Goal: Information Seeking & Learning: Learn about a topic

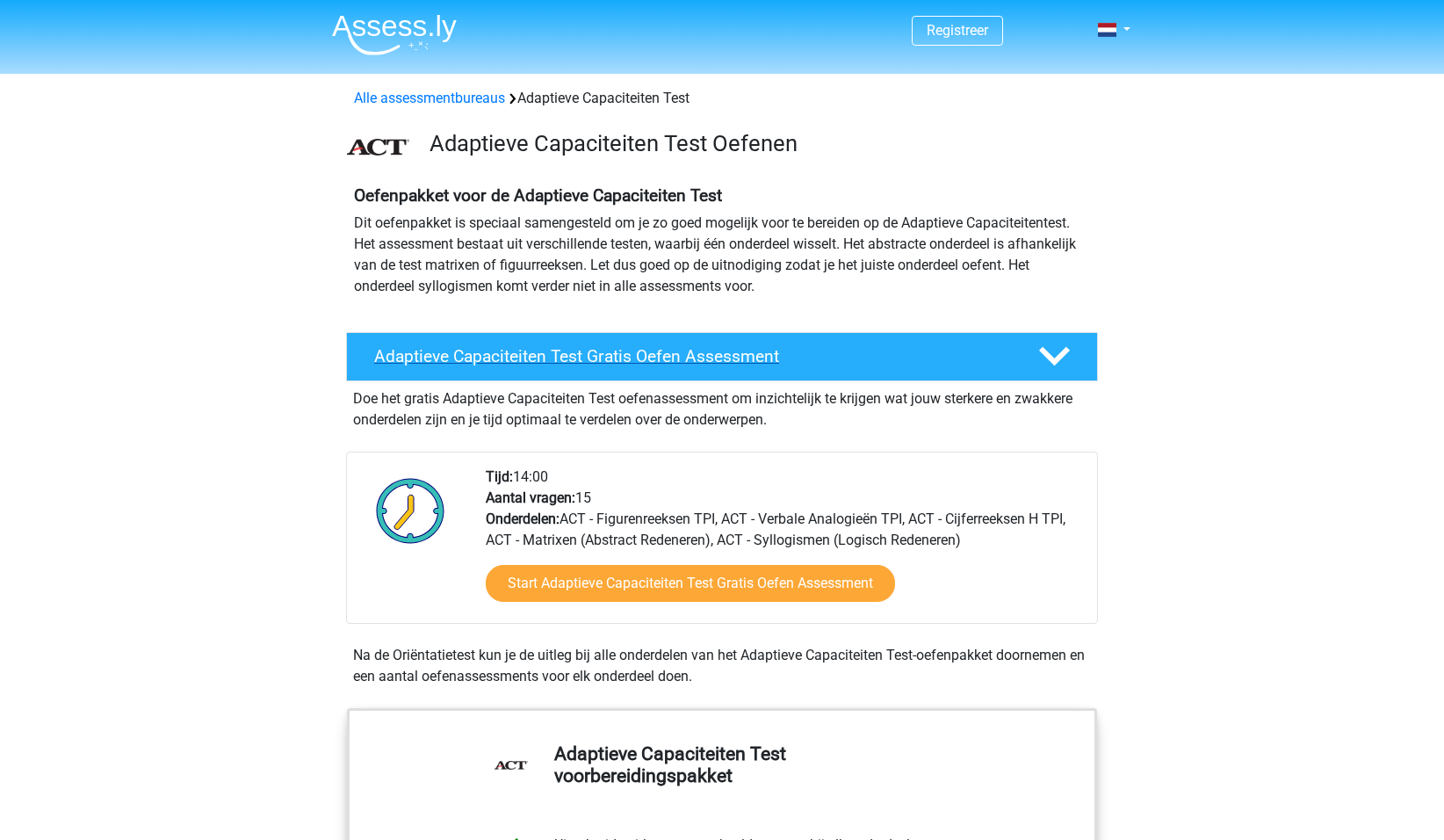
click at [613, 357] on h4 "Adaptieve Capaciteiten Test Gratis Oefen Assessment" at bounding box center [692, 356] width 636 height 20
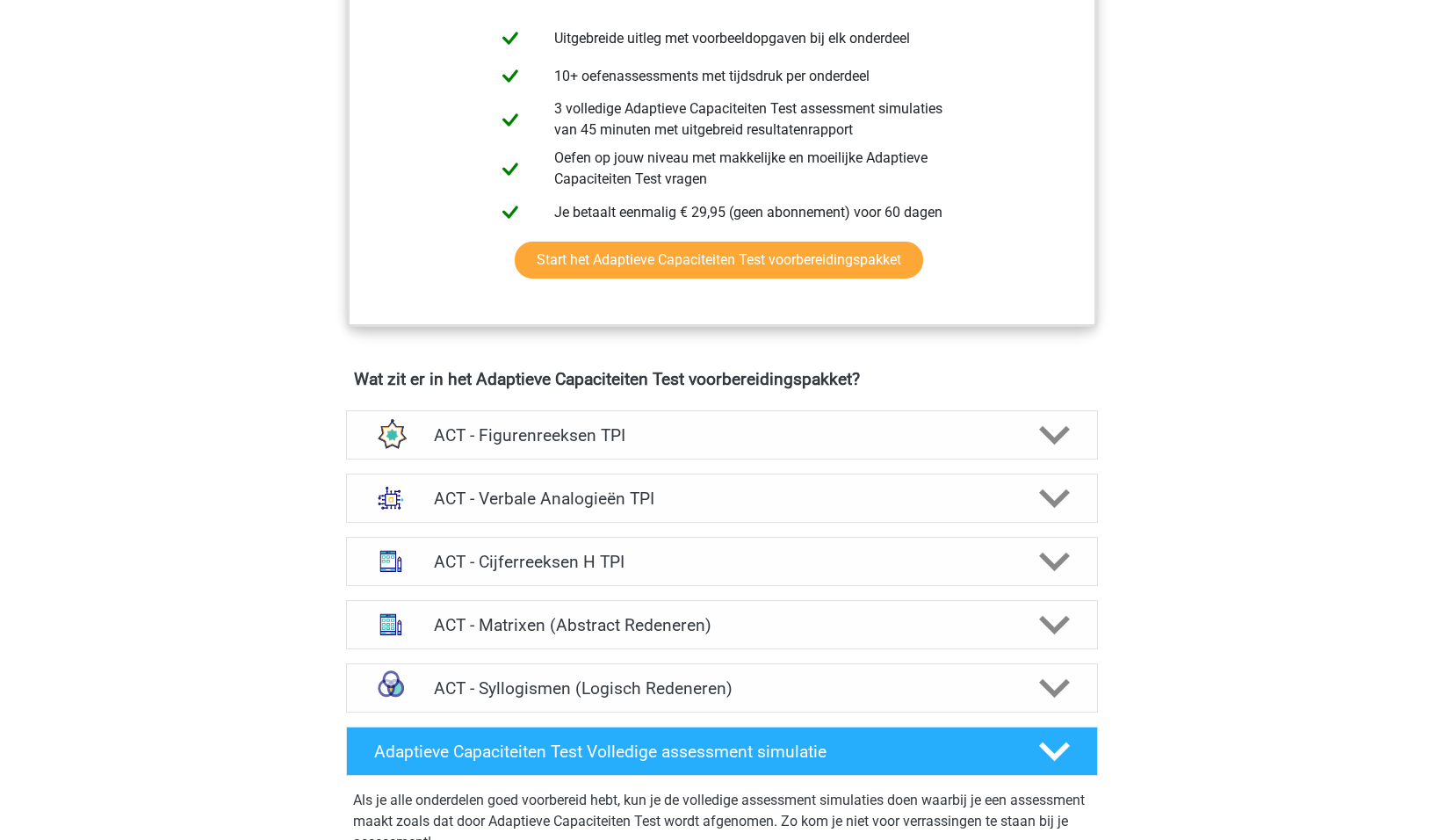
scroll to position [524, 0]
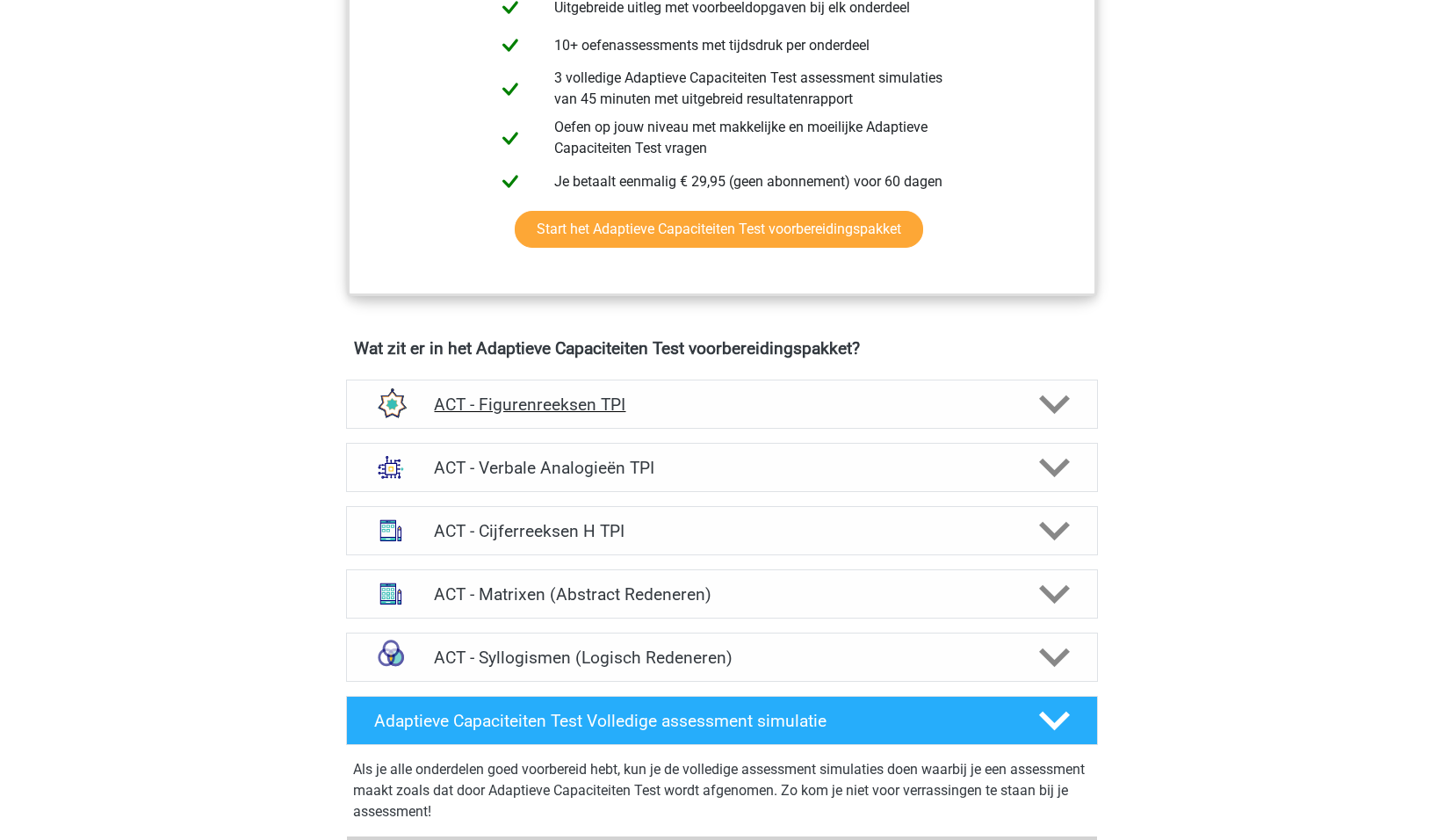
click at [492, 403] on h4 "ACT - Figurenreeksen TPI" at bounding box center [722, 404] width 576 height 20
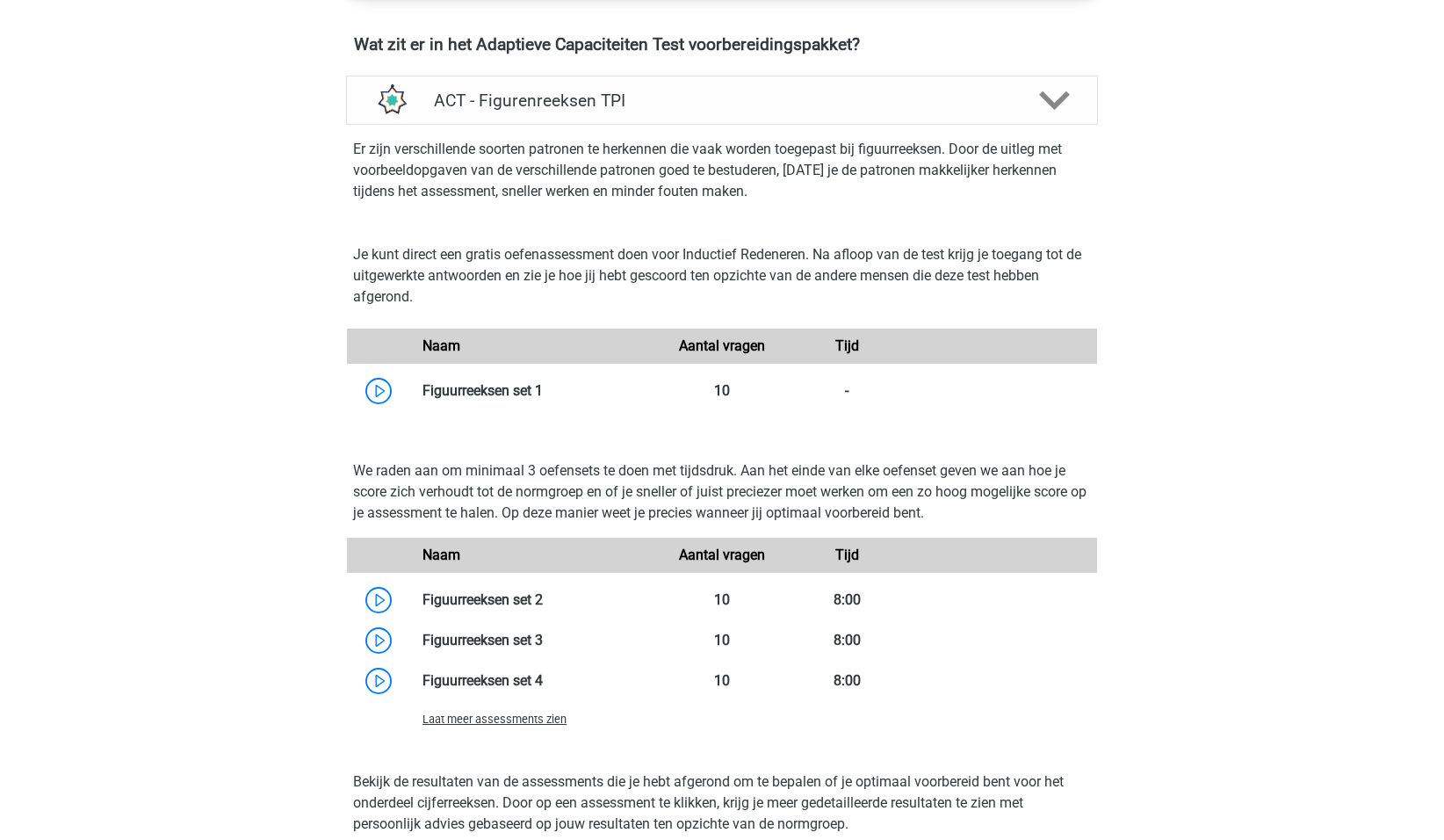
scroll to position [880, 0]
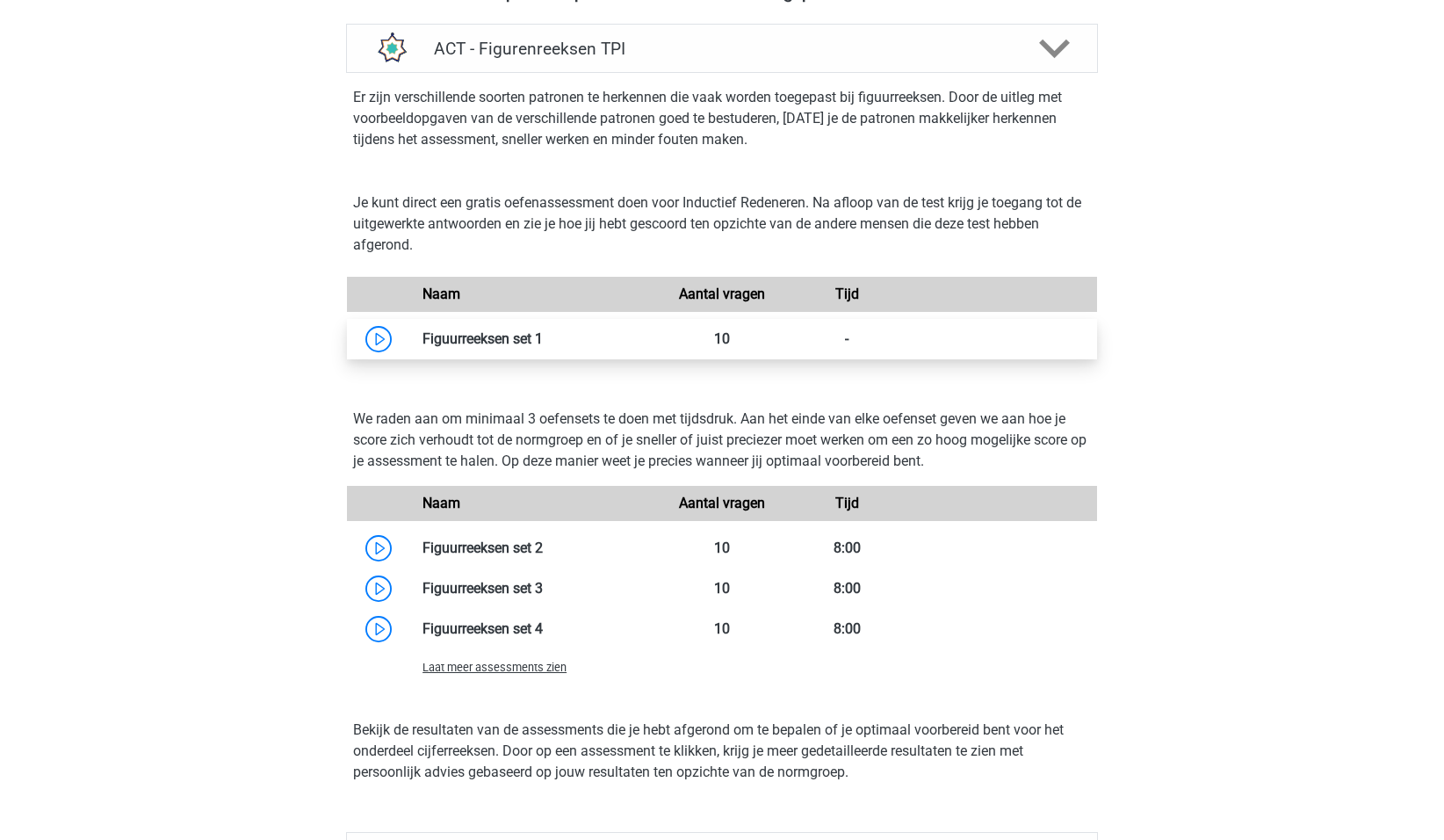
click at [543, 339] on link at bounding box center [543, 338] width 0 height 17
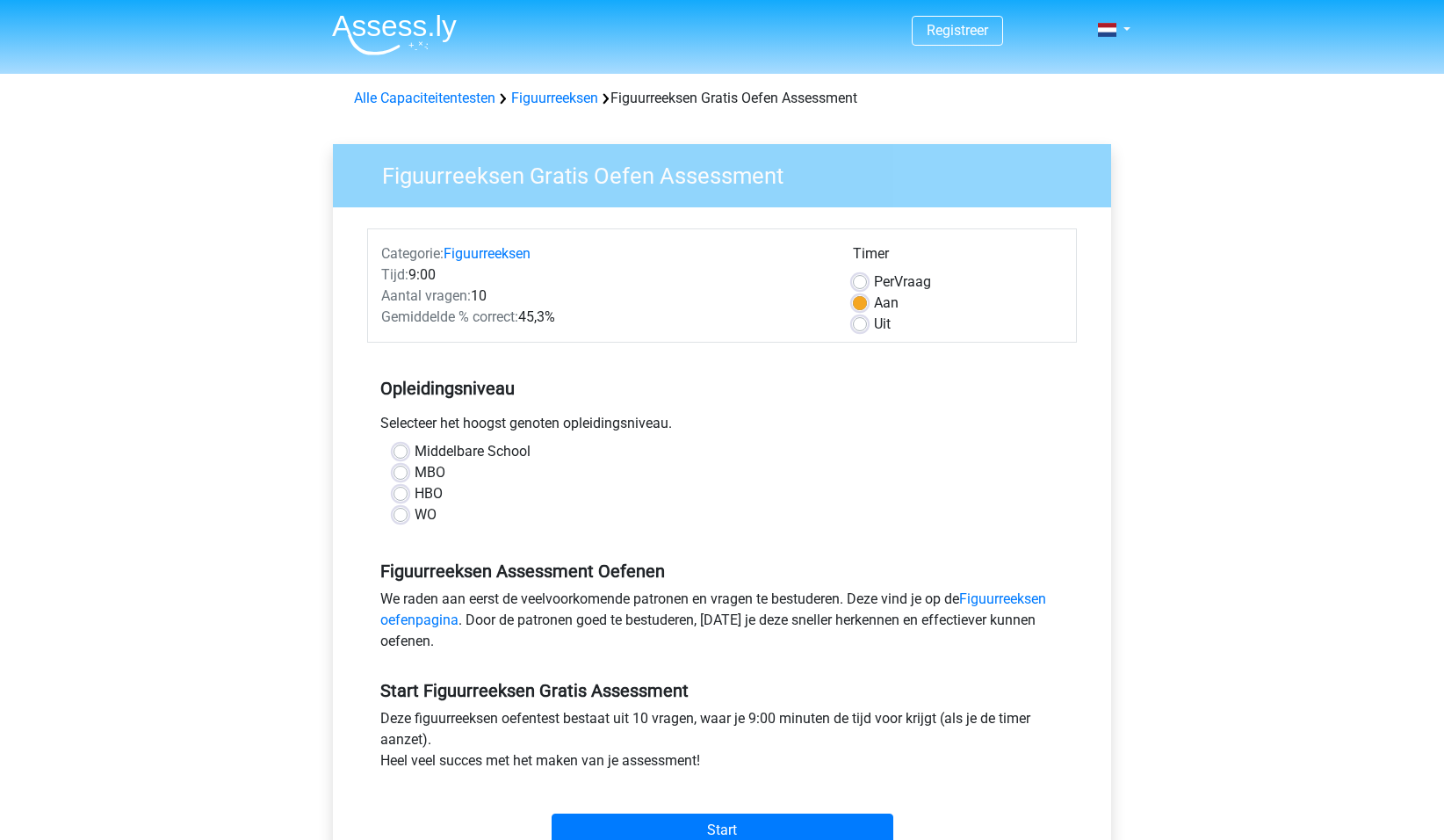
click at [414, 494] on label "HBO" at bounding box center [429, 494] width 28 height 21
click at [398, 494] on input "HBO" at bounding box center [400, 492] width 14 height 18
radio input "true"
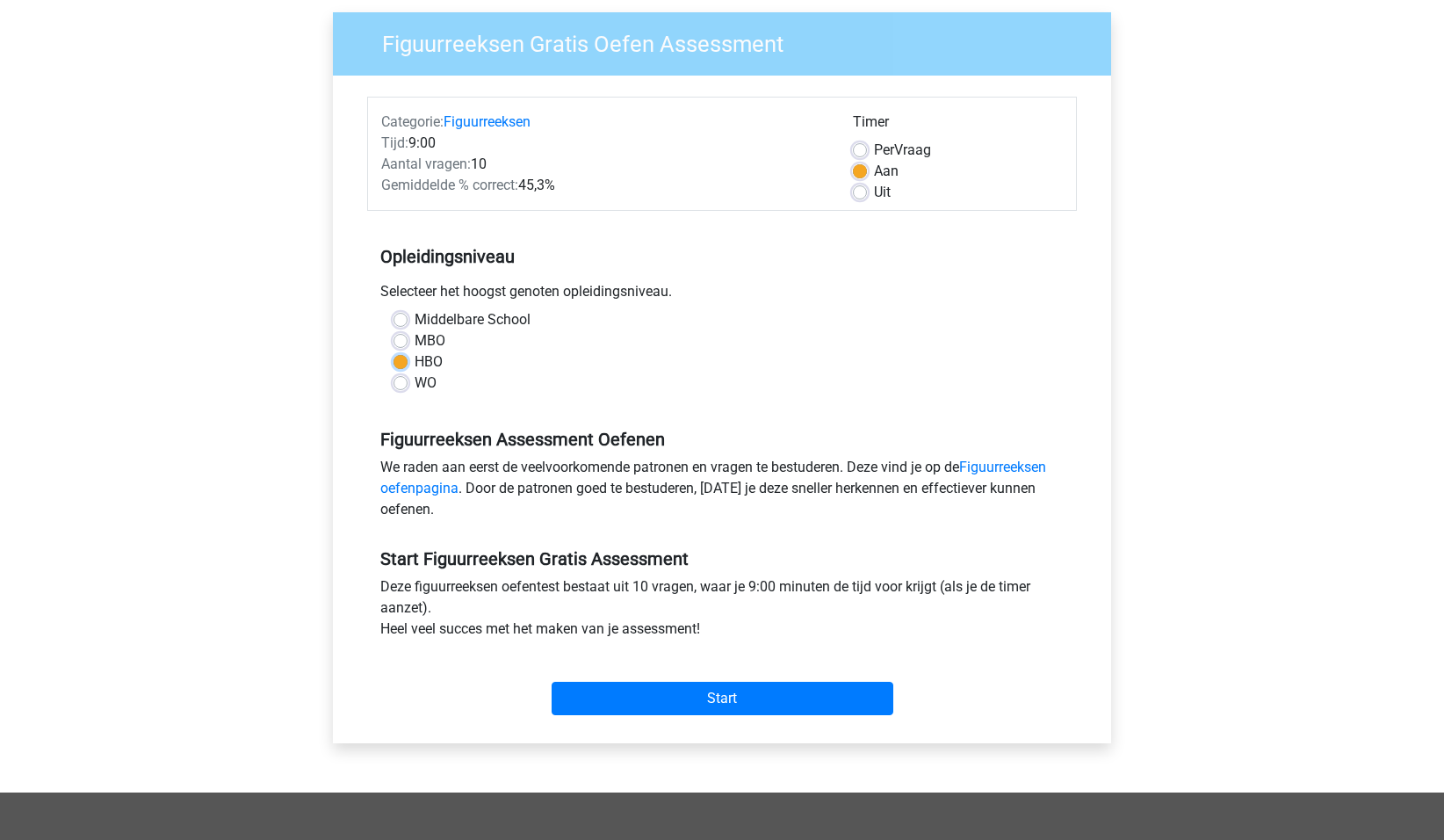
scroll to position [155, 0]
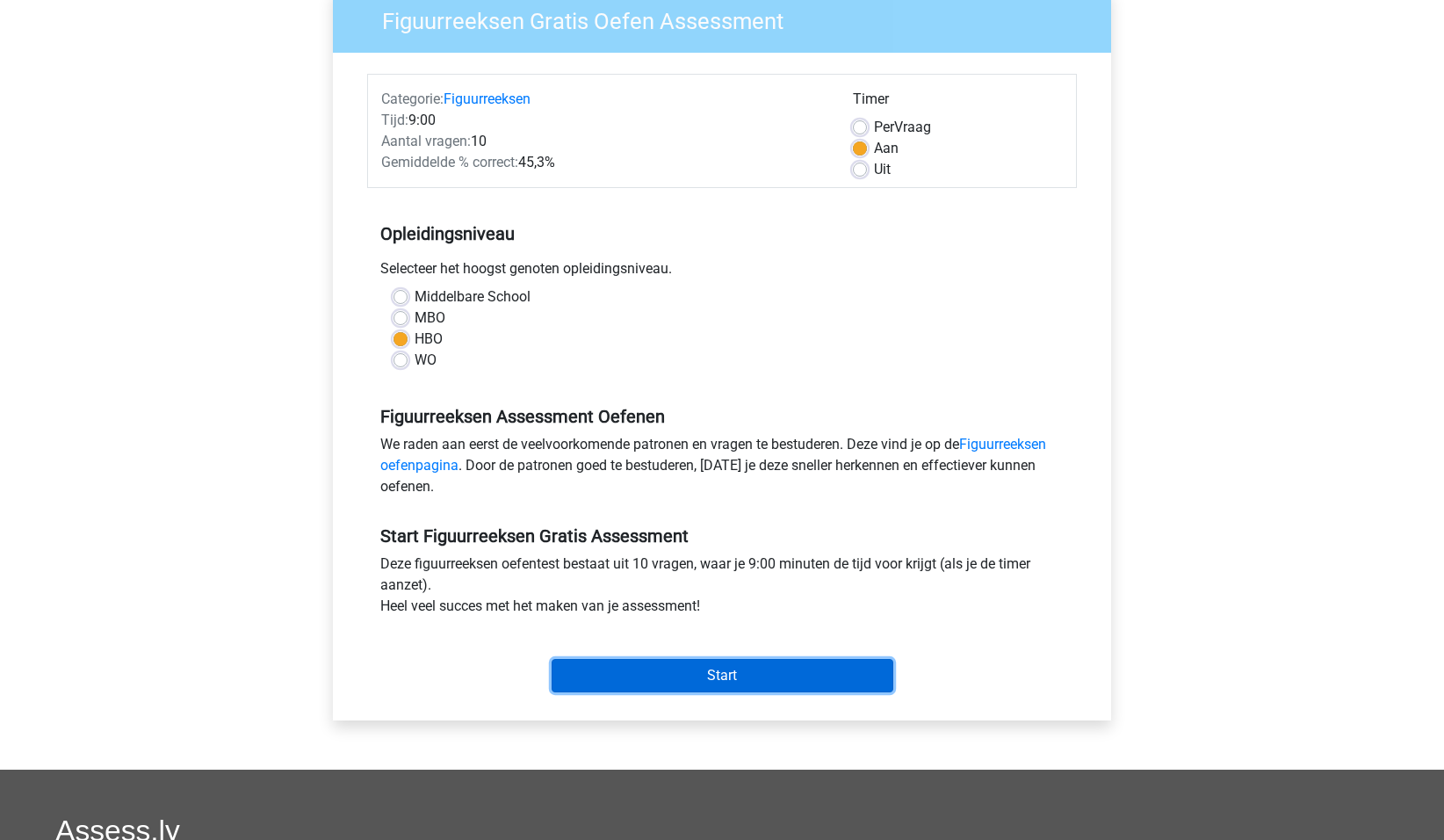
click at [724, 675] on input "Start" at bounding box center [722, 675] width 341 height 33
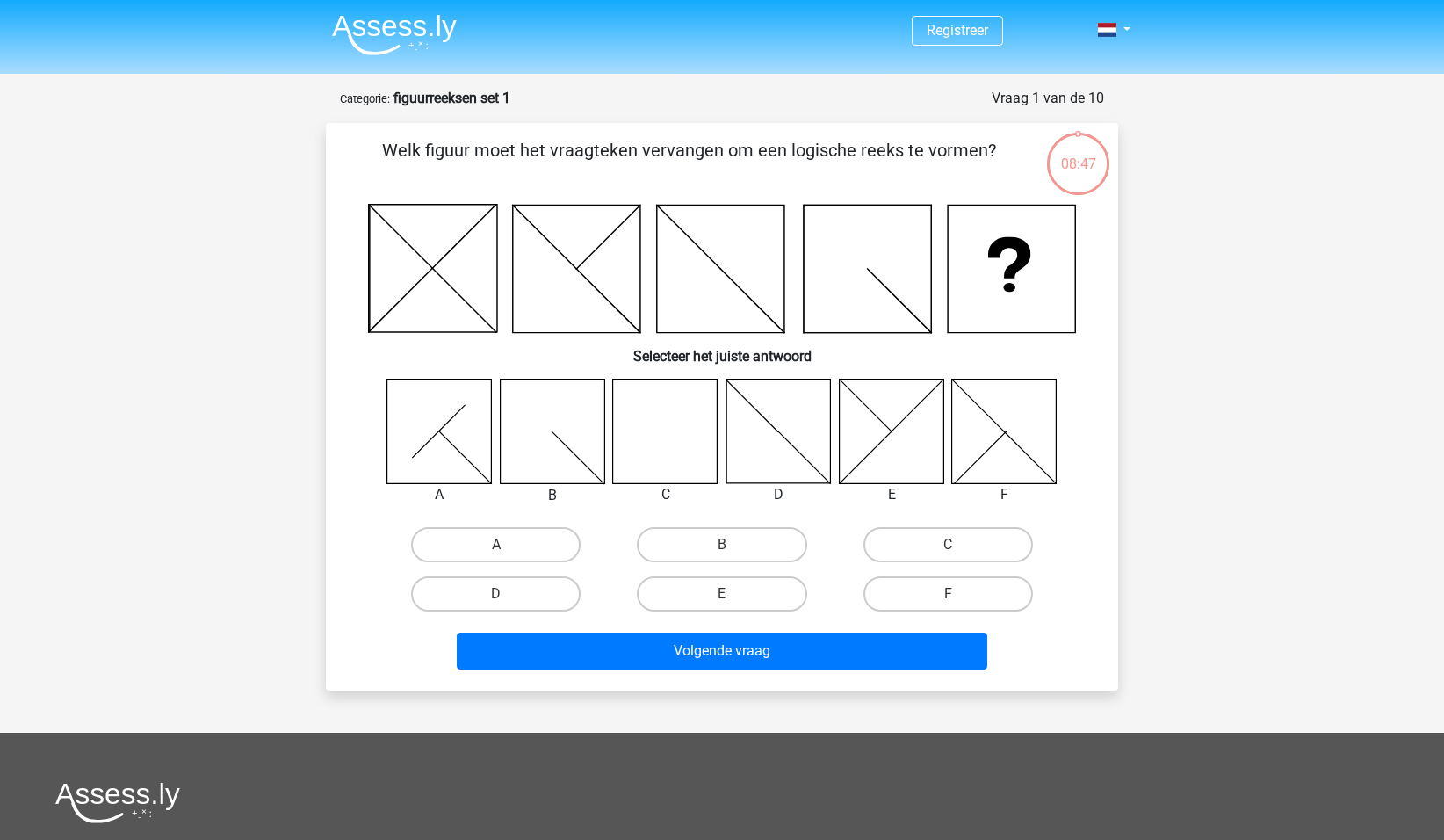
click at [676, 447] on icon at bounding box center [666, 430] width 104 height 104
click at [918, 547] on label "C" at bounding box center [948, 544] width 170 height 35
click at [948, 547] on input "C" at bounding box center [954, 550] width 11 height 11
radio input "true"
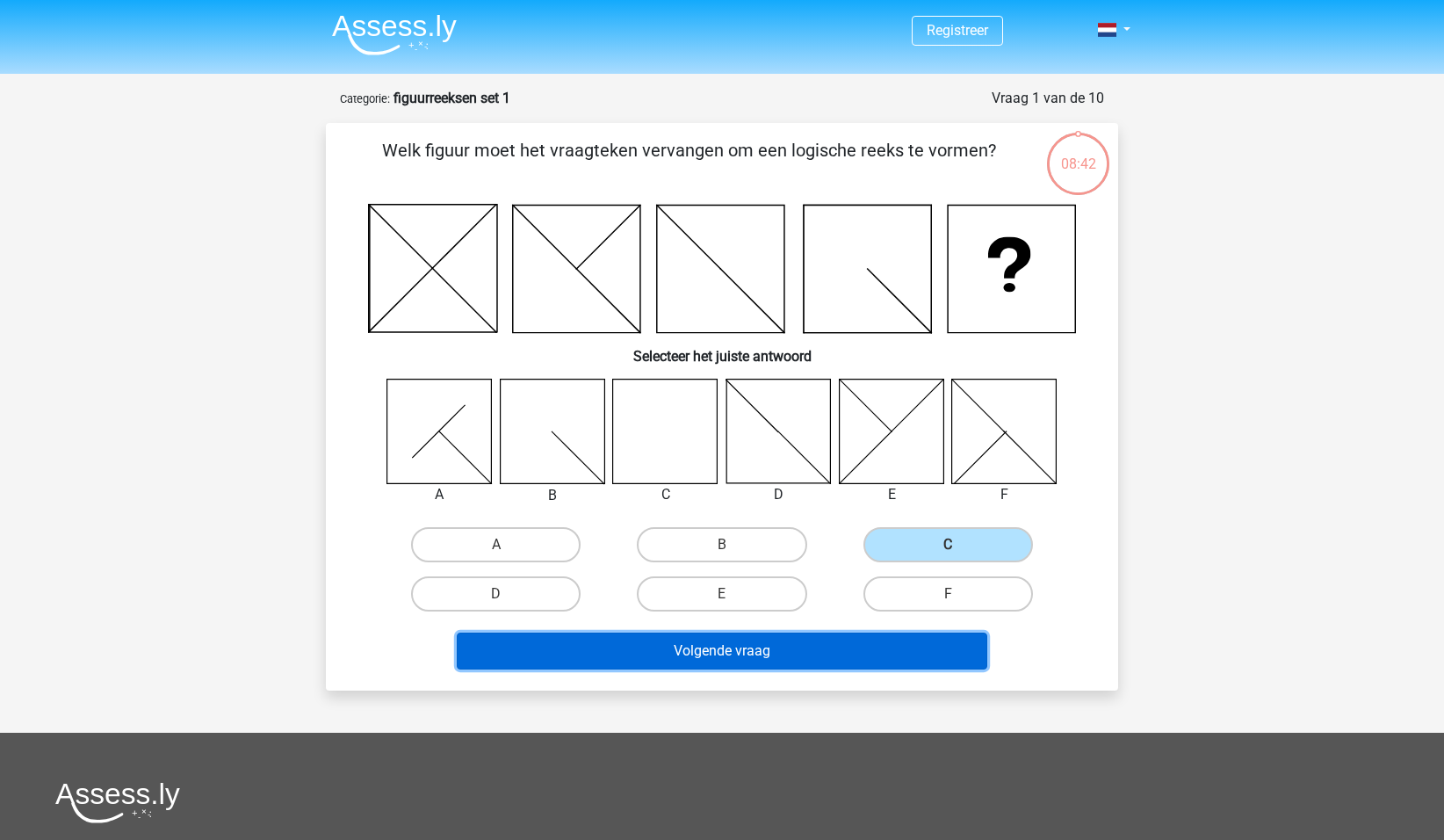
click at [745, 649] on button "Volgende vraag" at bounding box center [722, 650] width 532 height 37
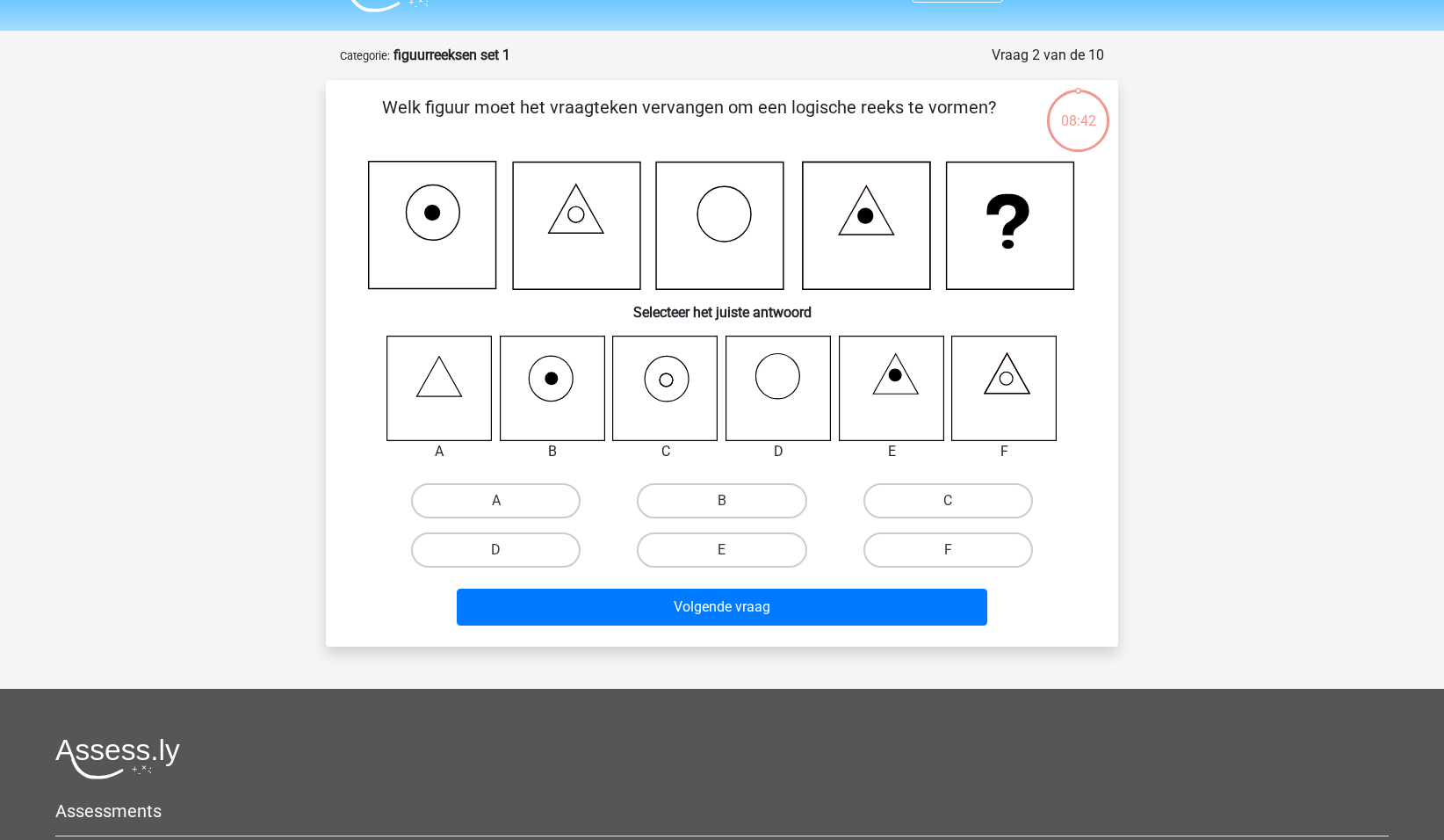
scroll to position [88, 0]
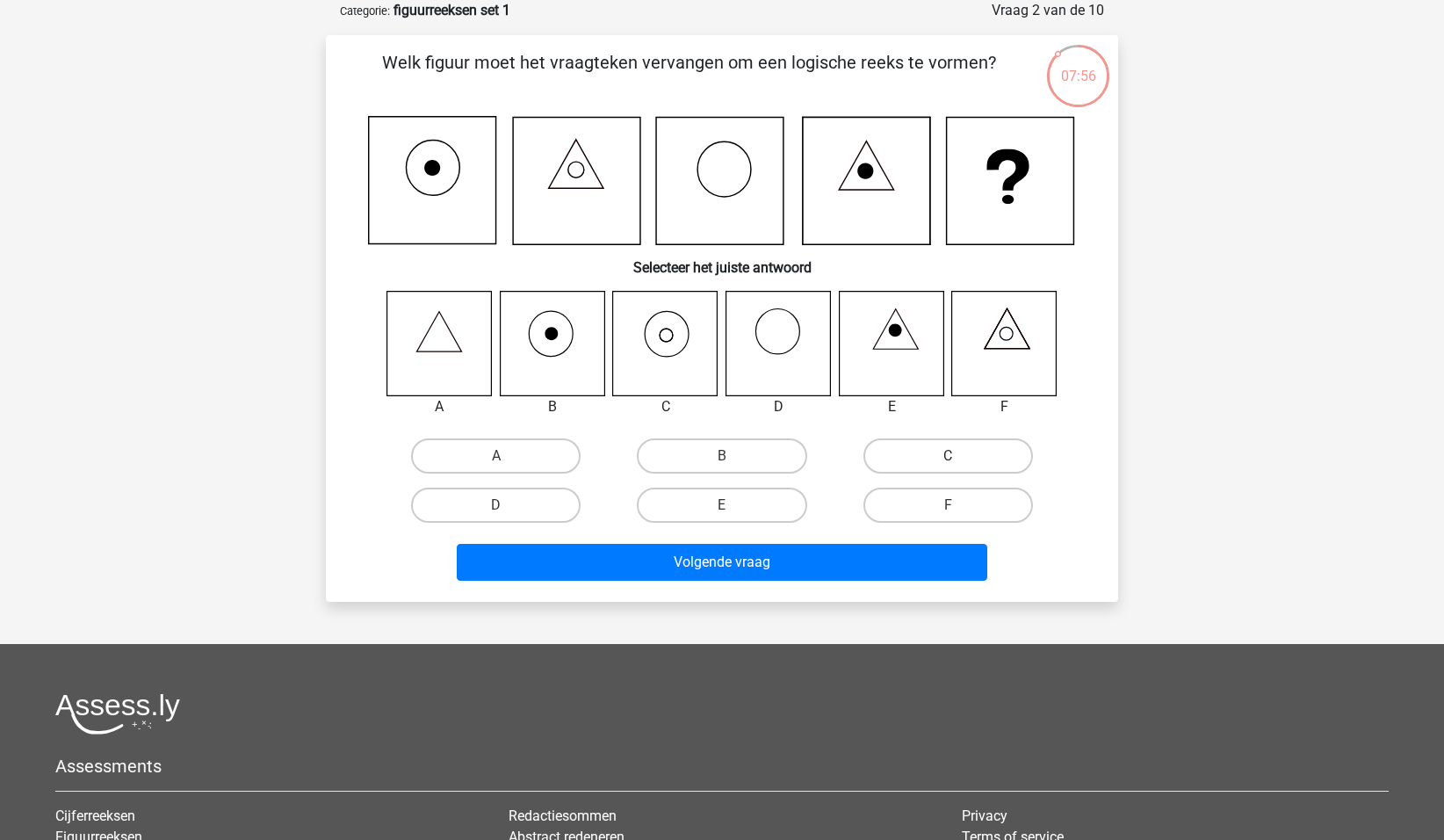
click at [914, 451] on label "C" at bounding box center [948, 455] width 170 height 35
click at [948, 456] on input "C" at bounding box center [954, 462] width 11 height 11
radio input "true"
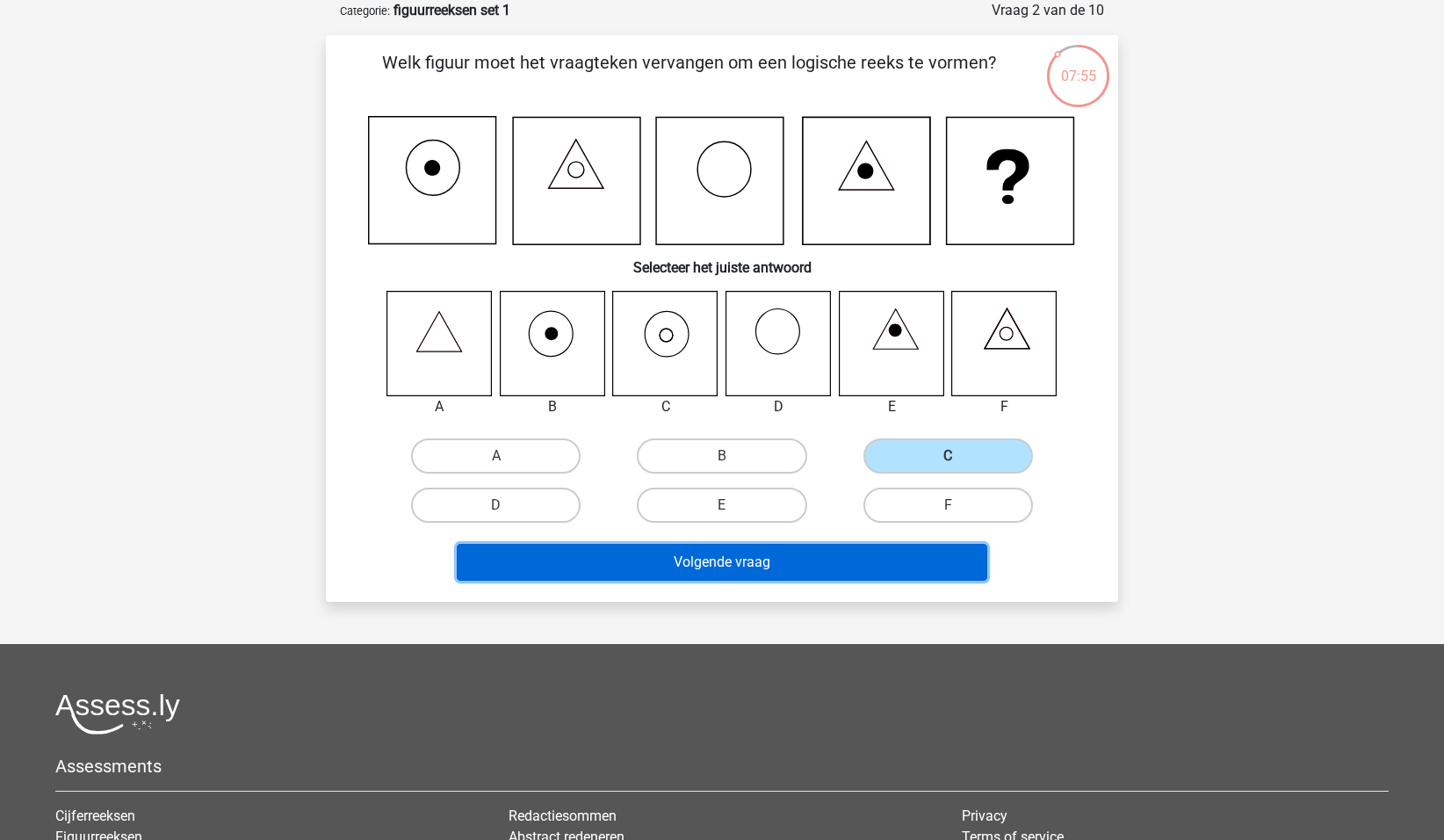
click at [723, 567] on button "Volgende vraag" at bounding box center [722, 562] width 532 height 37
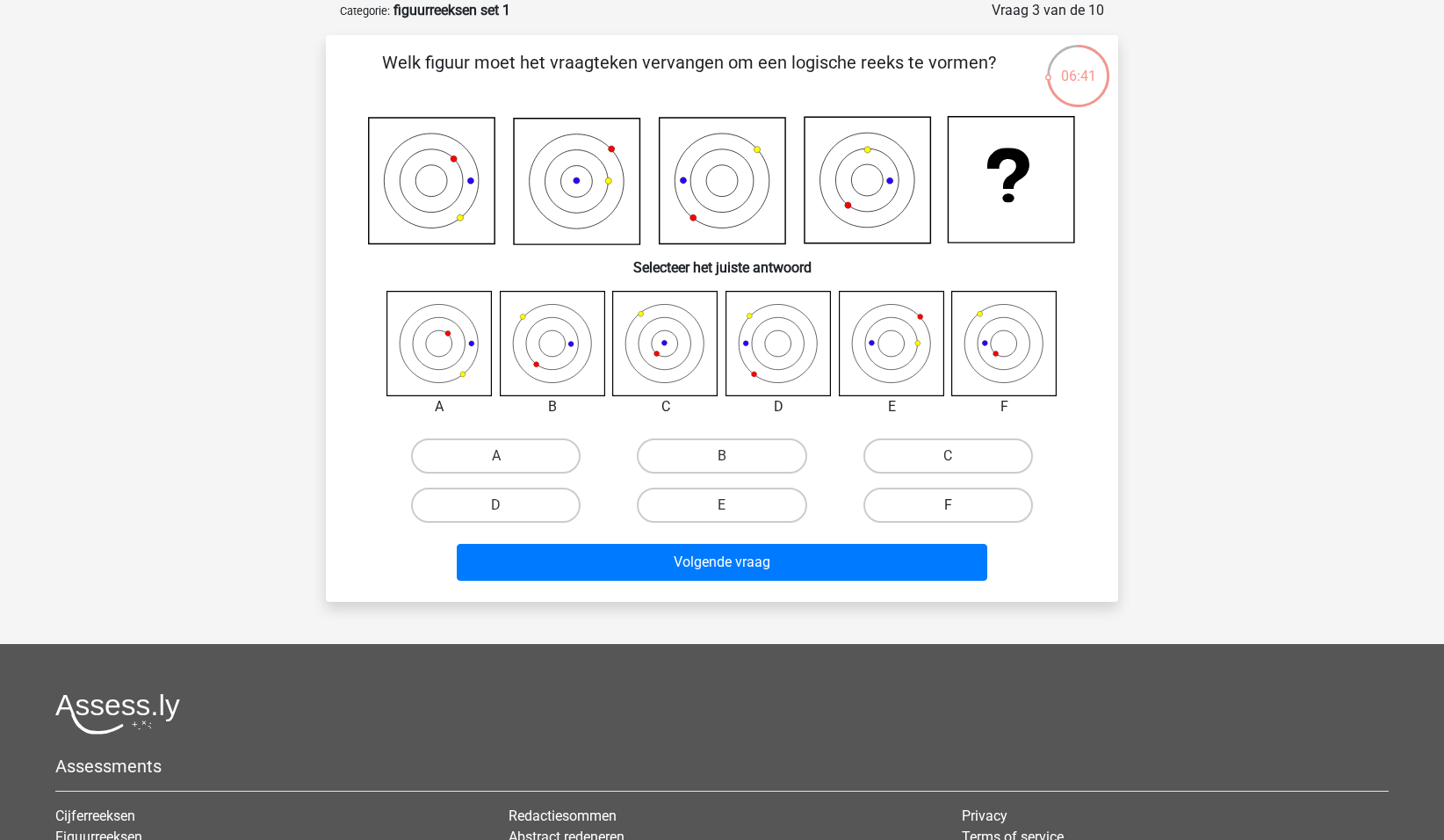
click at [954, 498] on label "F" at bounding box center [948, 504] width 170 height 35
click at [954, 505] on input "F" at bounding box center [954, 511] width 11 height 11
radio input "true"
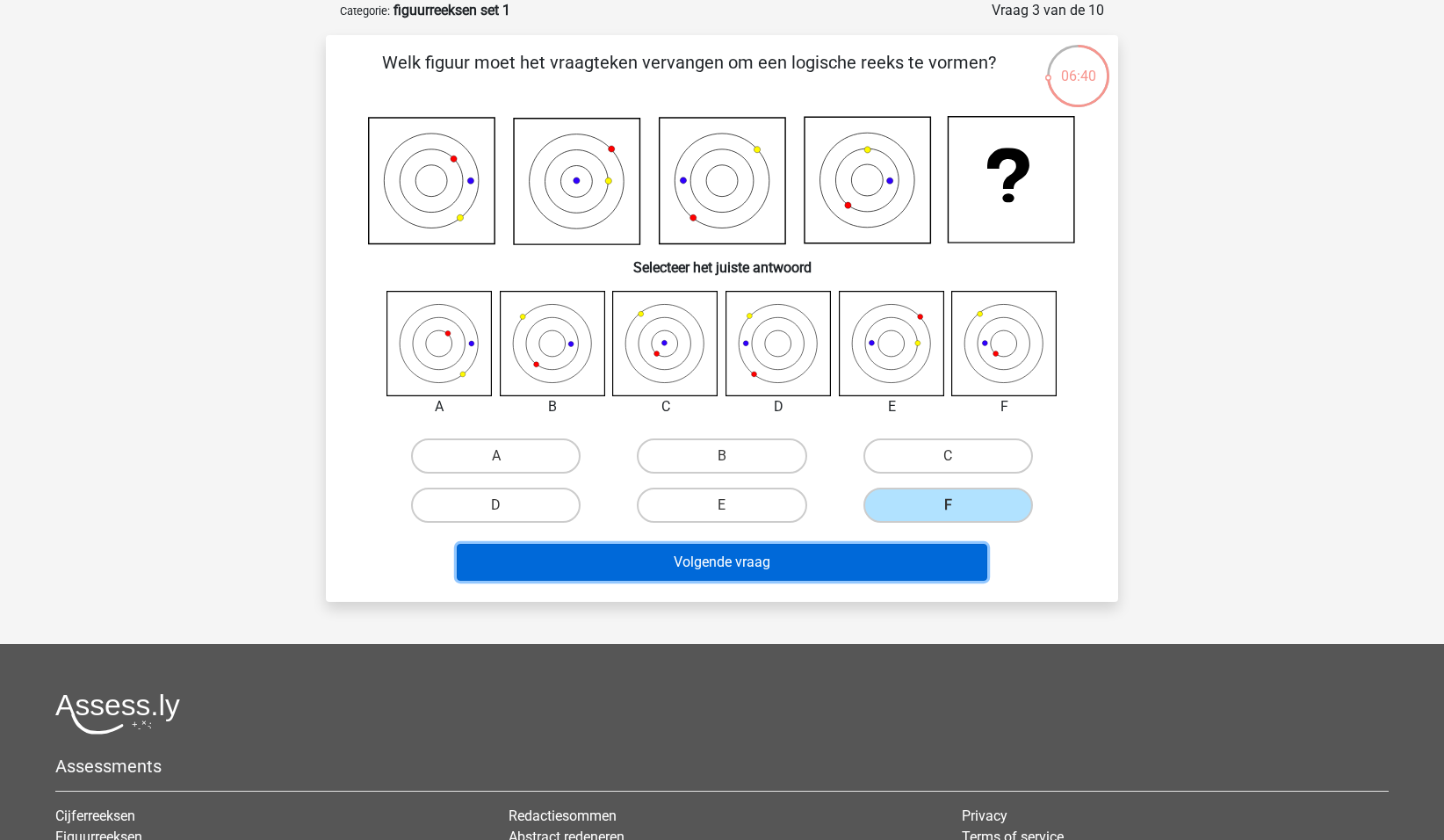
click at [812, 562] on button "Volgende vraag" at bounding box center [722, 562] width 532 height 37
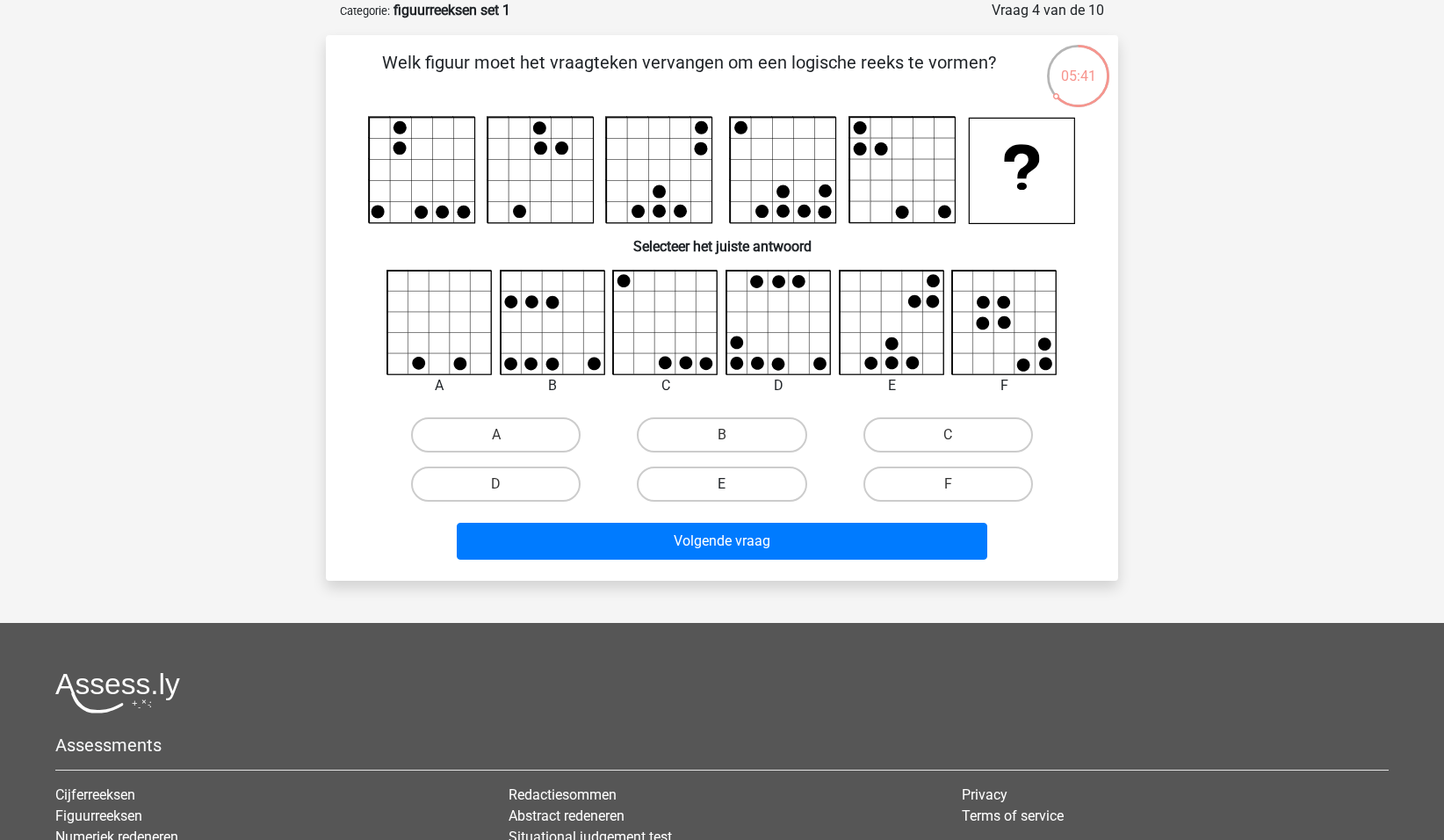
click at [753, 484] on label "E" at bounding box center [722, 484] width 170 height 35
click at [734, 484] on input "E" at bounding box center [728, 490] width 11 height 11
radio input "true"
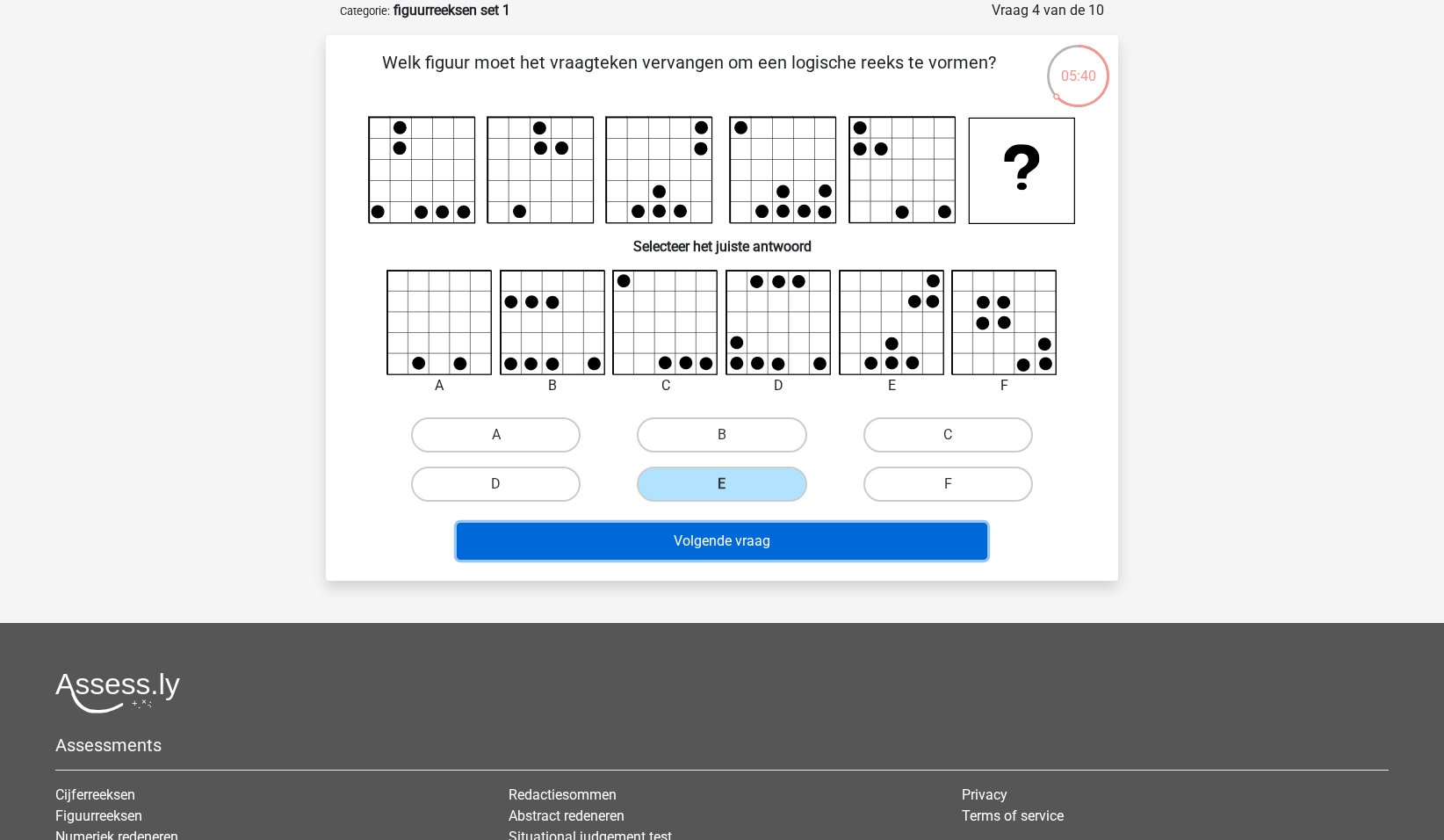
click at [765, 532] on button "Volgende vraag" at bounding box center [722, 540] width 532 height 37
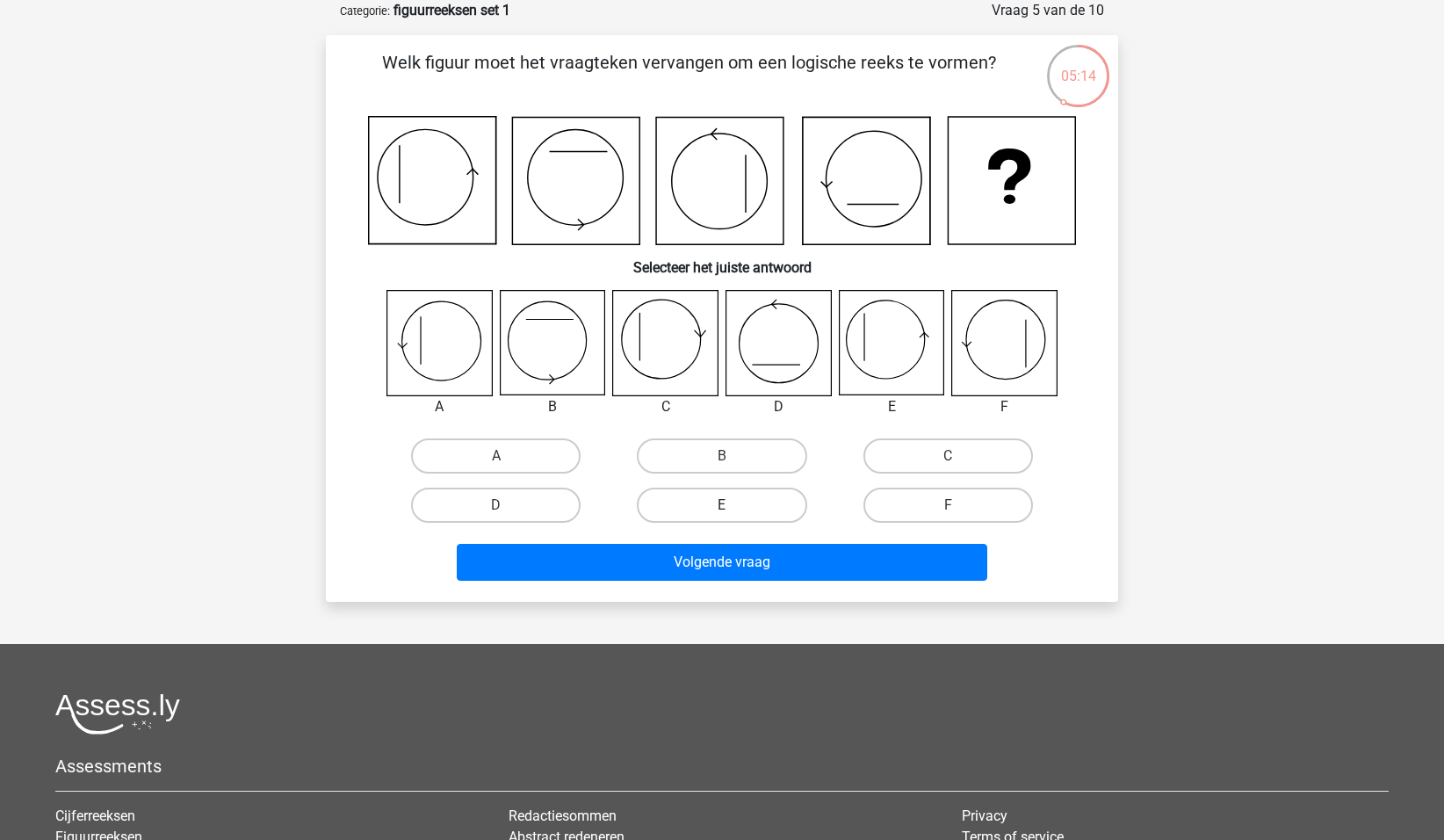
click at [696, 503] on label "E" at bounding box center [722, 504] width 170 height 35
click at [722, 505] on input "E" at bounding box center [728, 511] width 11 height 11
radio input "true"
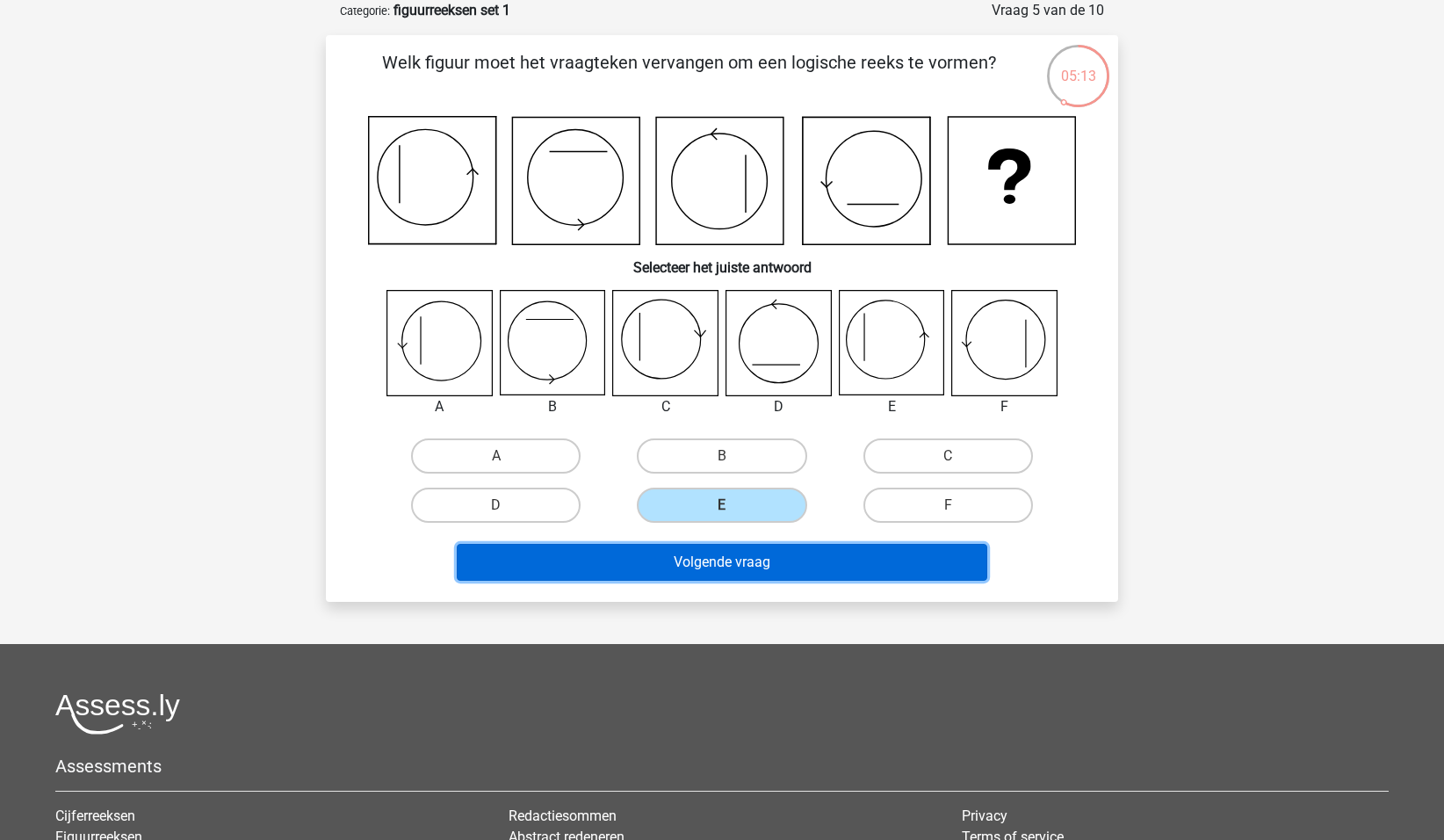
click at [695, 556] on button "Volgende vraag" at bounding box center [722, 562] width 532 height 37
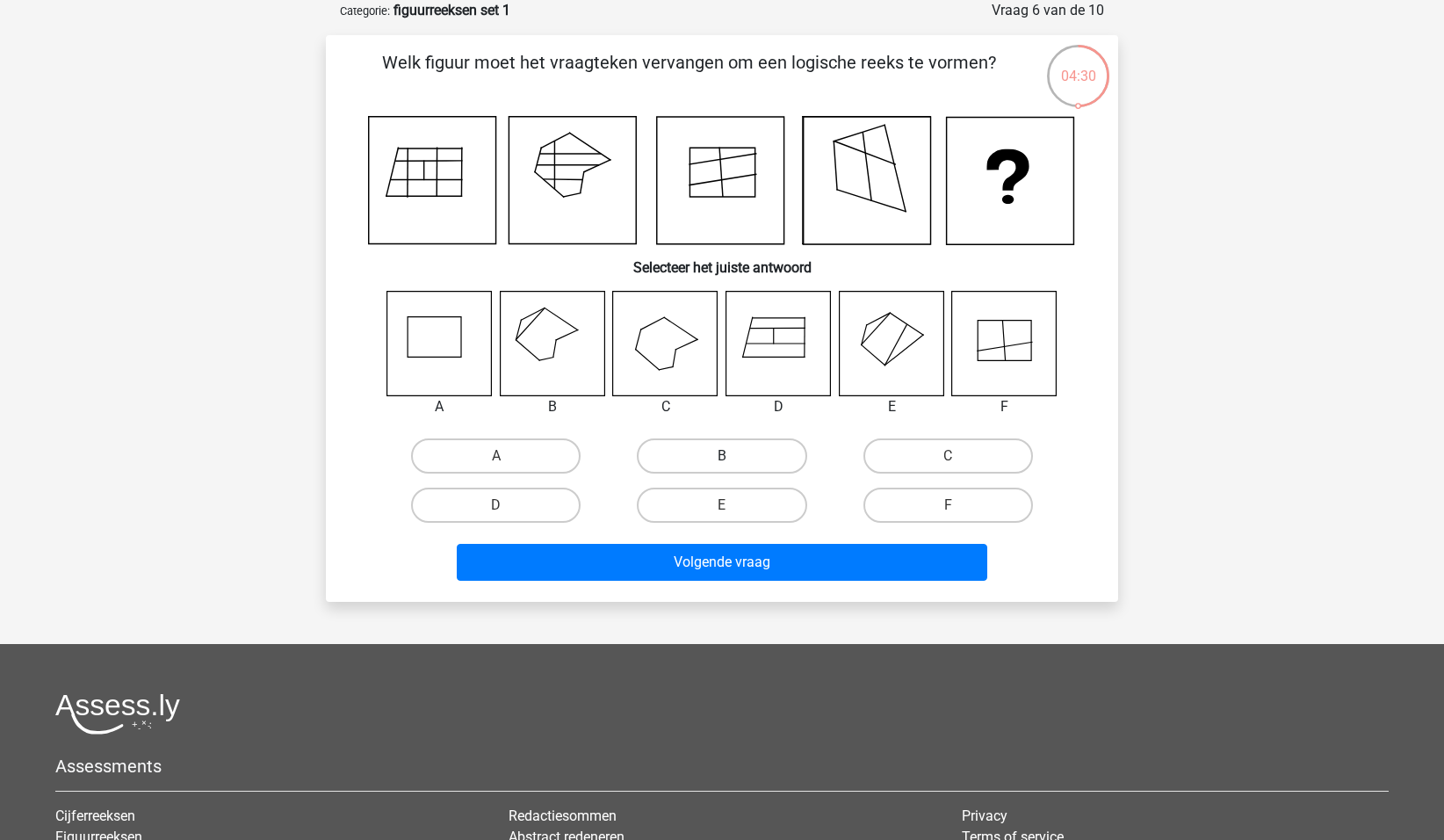
click at [679, 460] on label "B" at bounding box center [722, 455] width 170 height 35
click at [722, 460] on input "B" at bounding box center [728, 462] width 11 height 11
radio input "true"
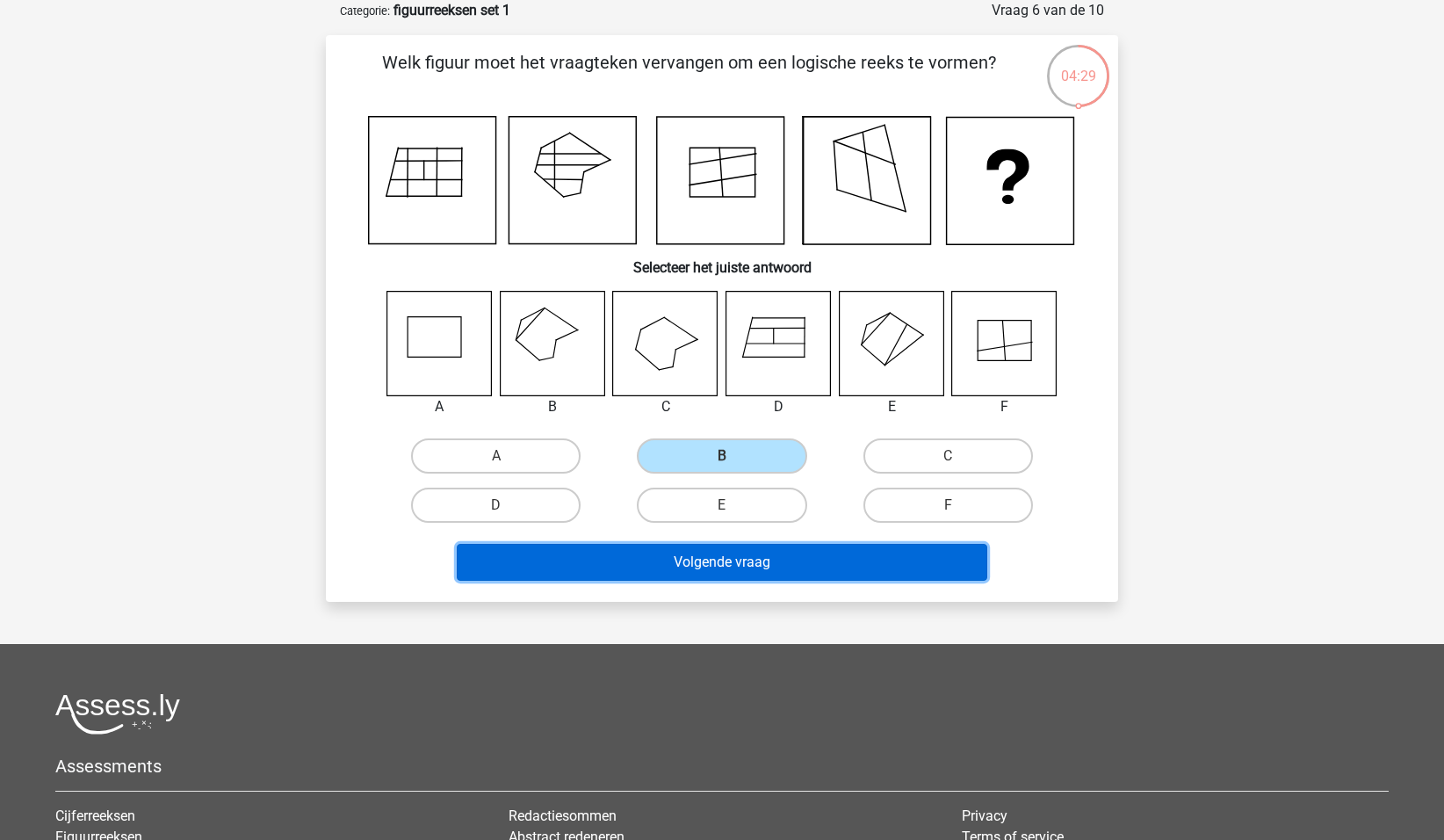
click at [679, 562] on button "Volgende vraag" at bounding box center [722, 562] width 532 height 37
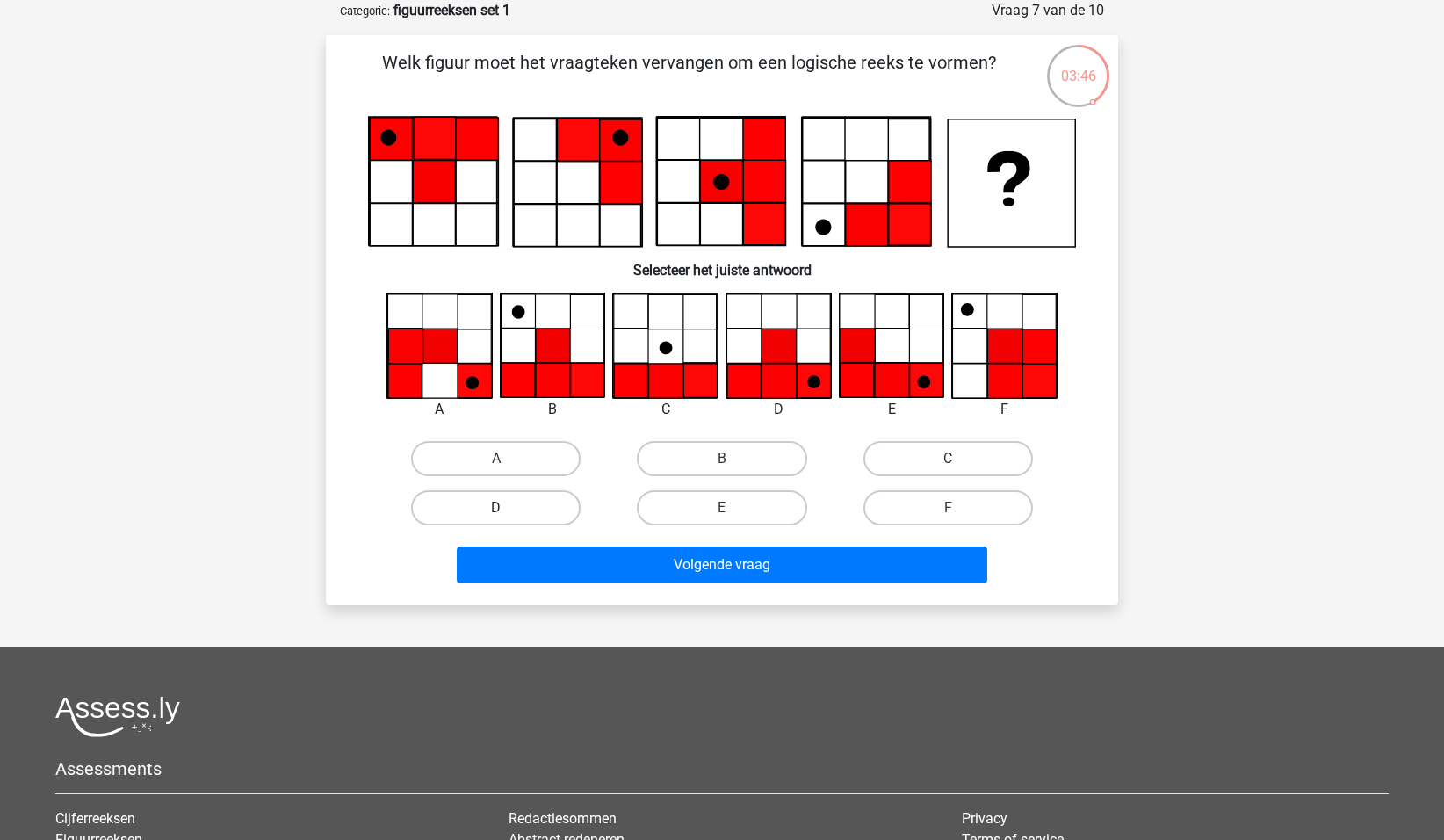
click at [541, 508] on label "D" at bounding box center [496, 507] width 170 height 35
click at [508, 508] on input "D" at bounding box center [502, 514] width 11 height 11
radio input "true"
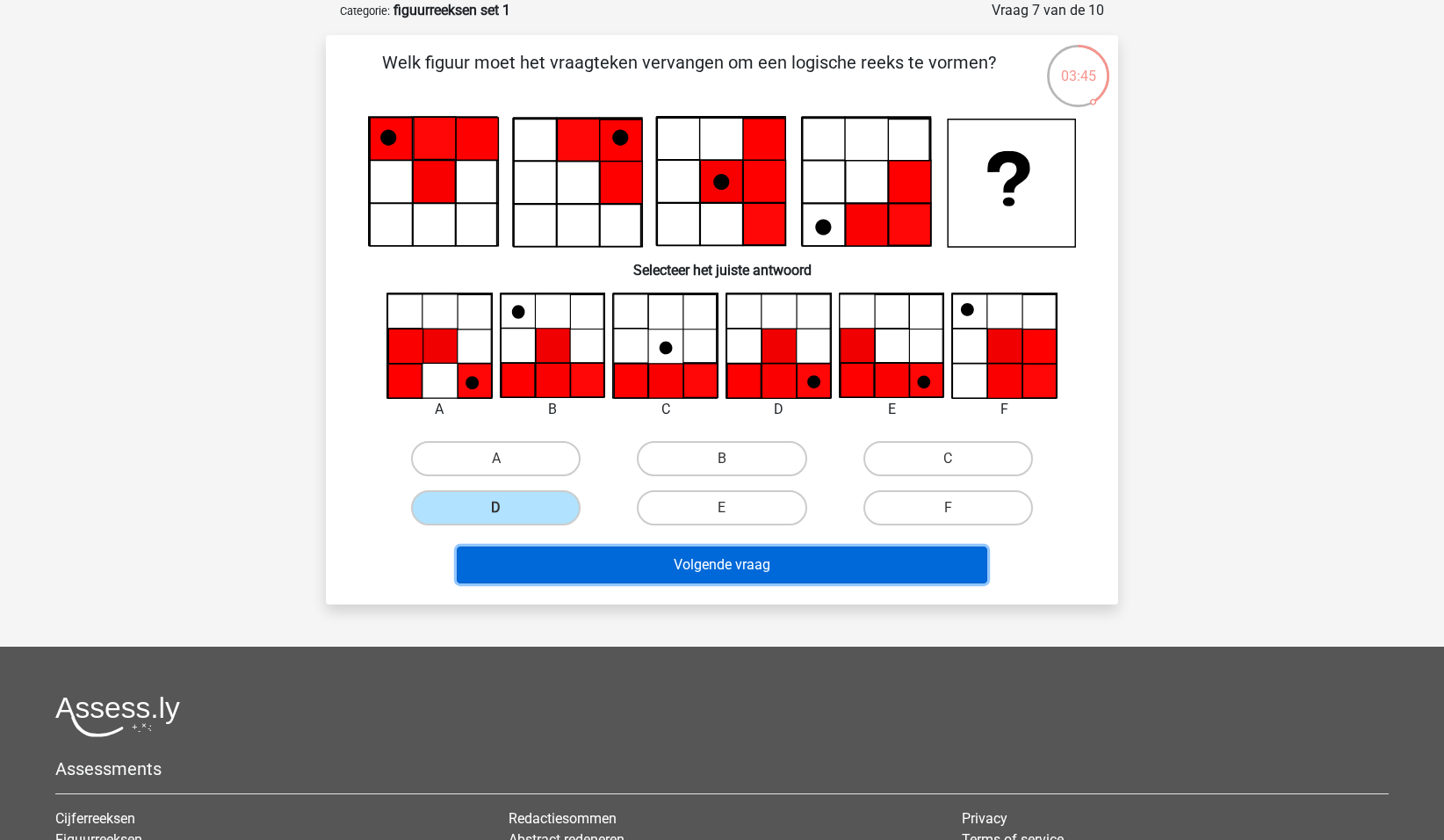
click at [719, 568] on button "Volgende vraag" at bounding box center [722, 564] width 532 height 37
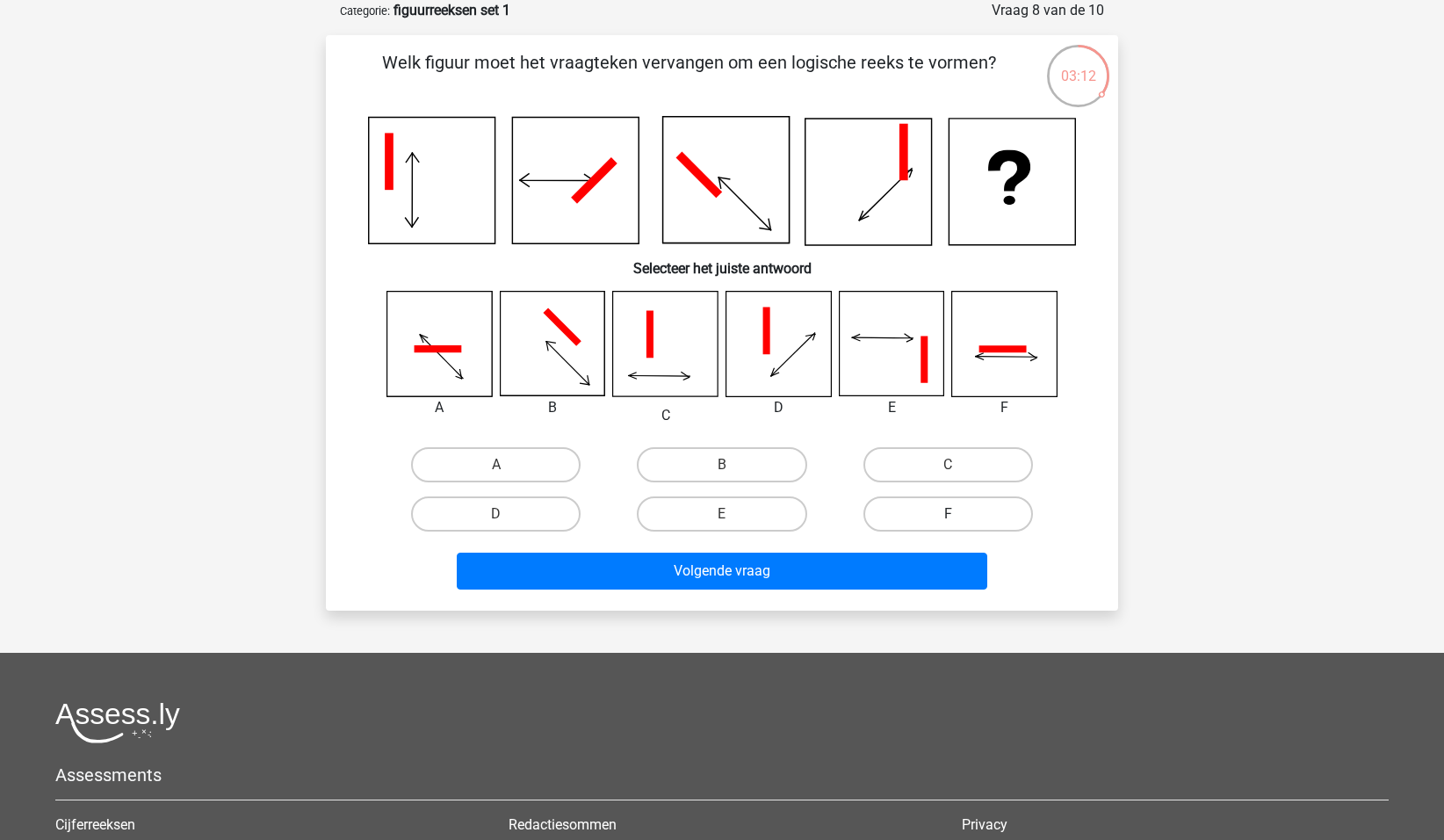
click at [979, 514] on label "F" at bounding box center [948, 513] width 170 height 35
click at [960, 514] on input "F" at bounding box center [954, 520] width 11 height 11
radio input "true"
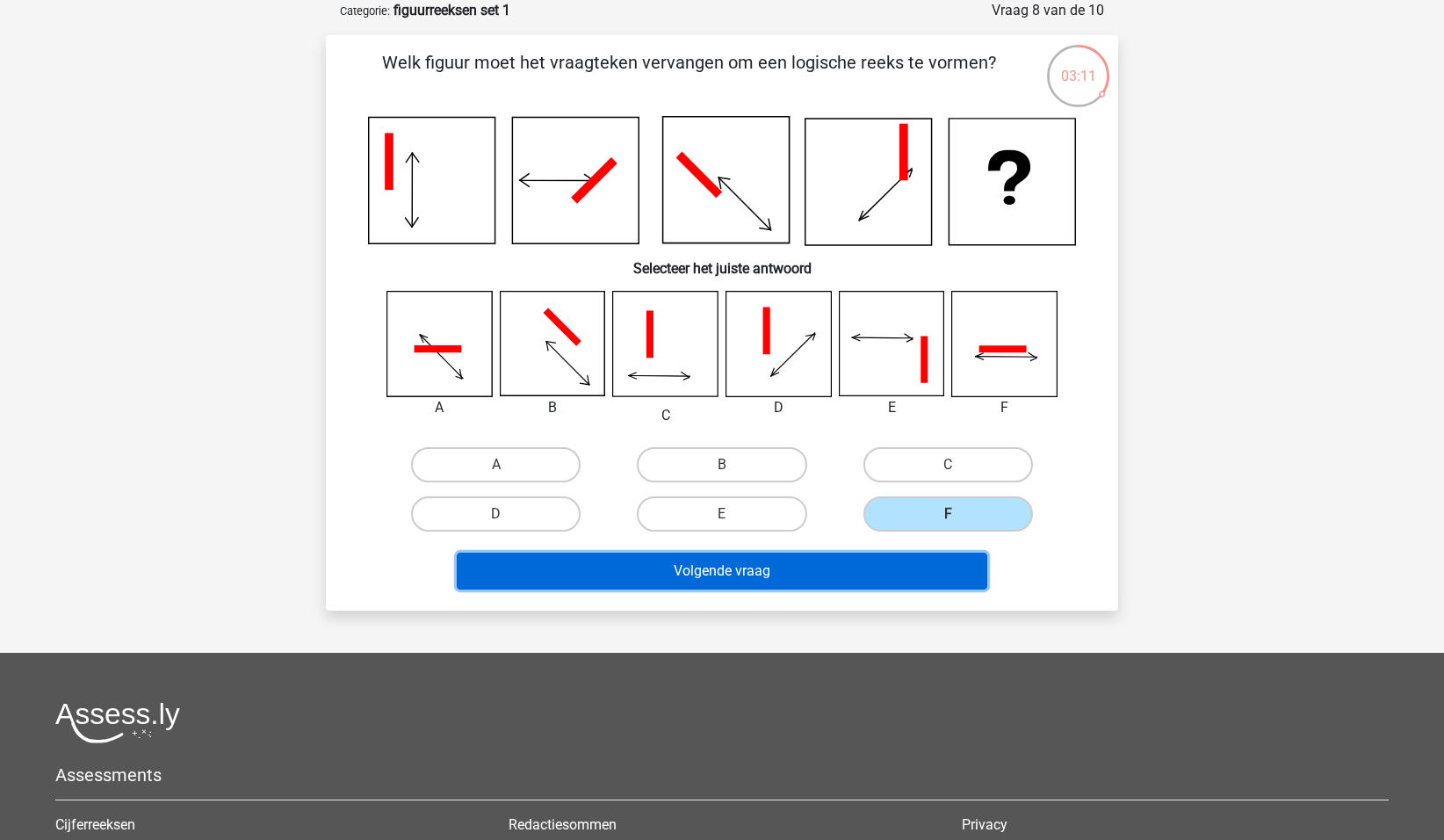
click at [840, 558] on button "Volgende vraag" at bounding box center [722, 571] width 532 height 37
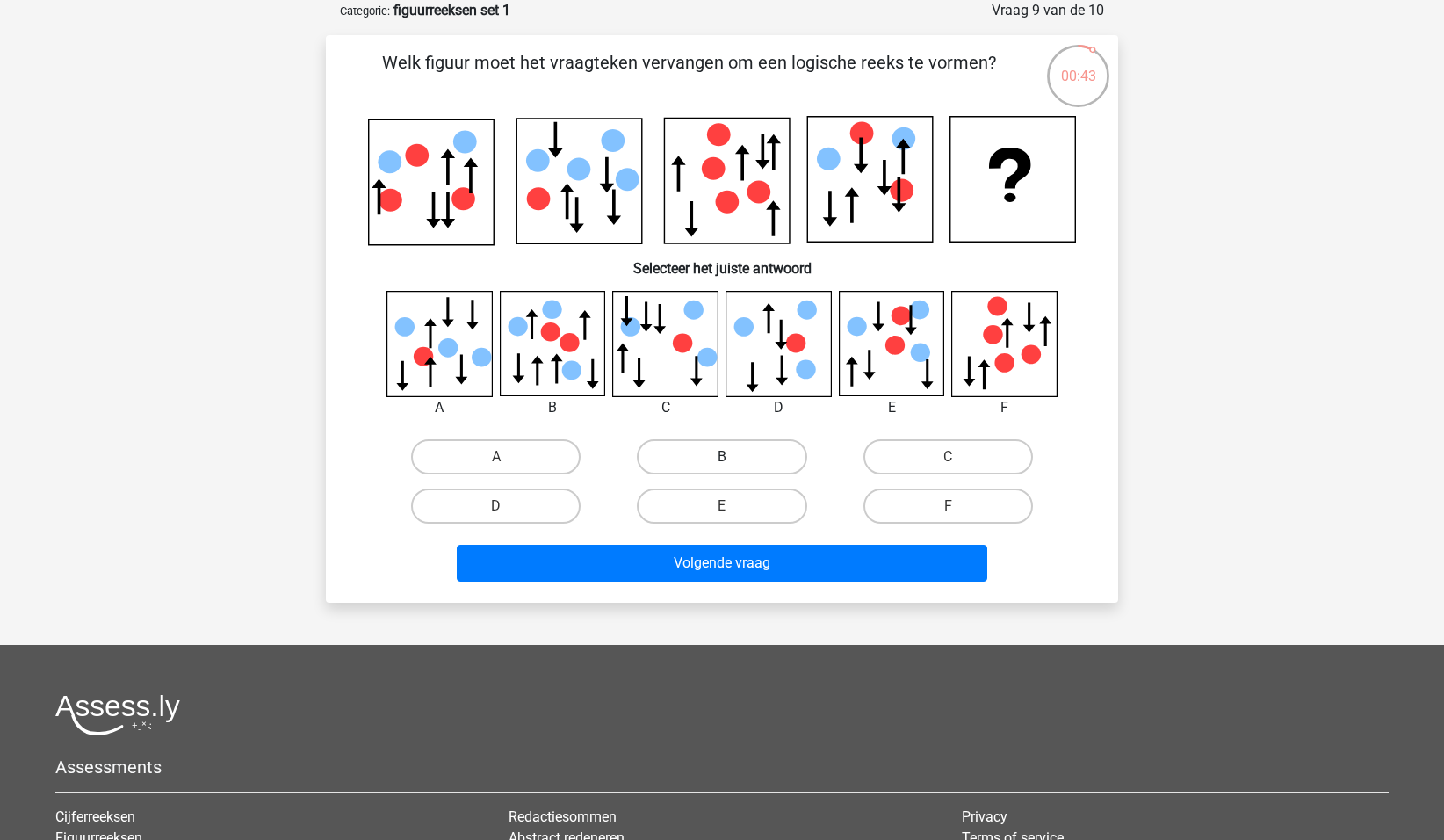
click at [683, 453] on label "B" at bounding box center [722, 456] width 170 height 35
click at [722, 457] on input "B" at bounding box center [728, 463] width 11 height 11
radio input "true"
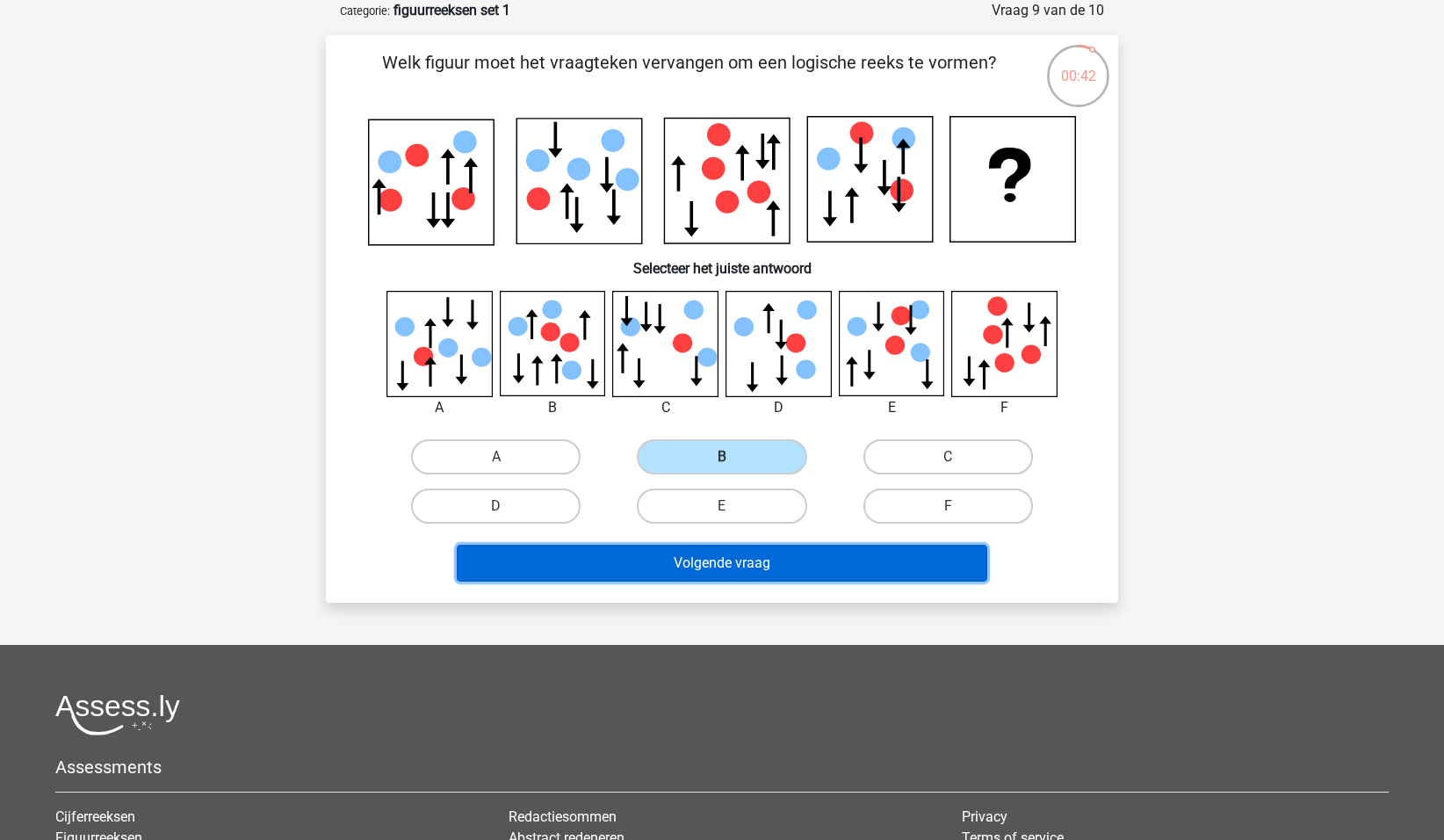
click at [706, 567] on button "Volgende vraag" at bounding box center [722, 562] width 532 height 37
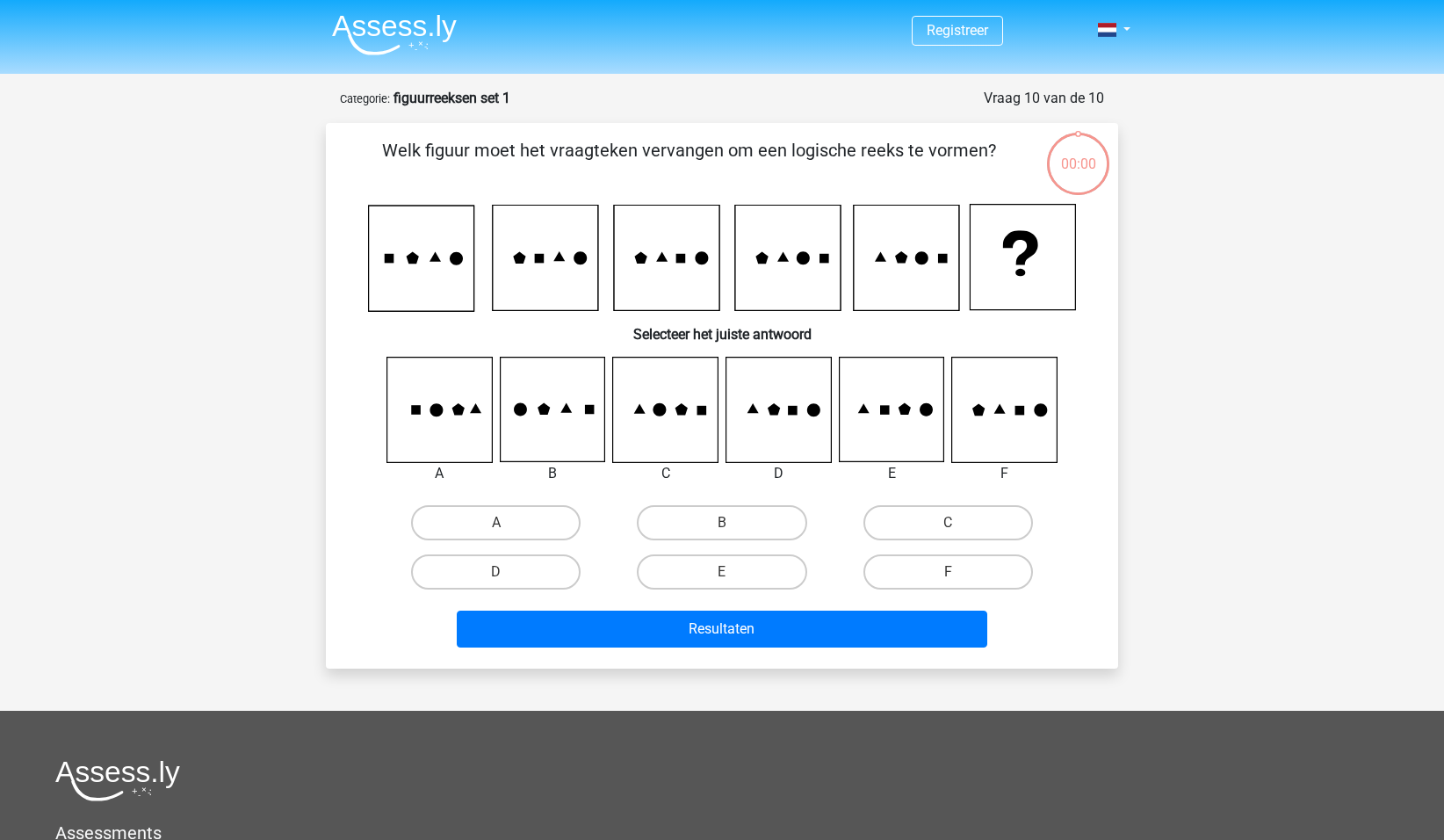
scroll to position [88, 0]
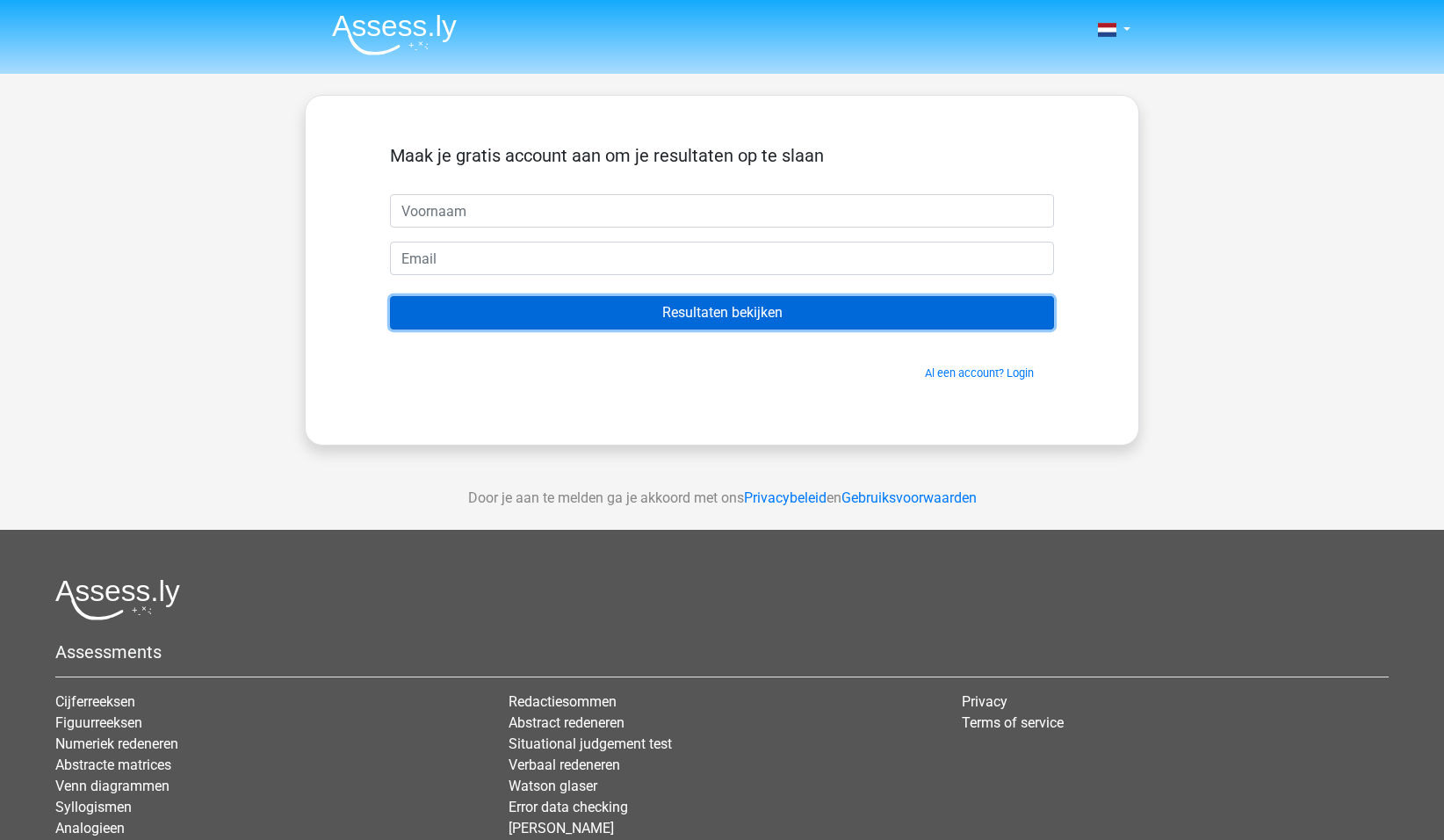
click at [765, 309] on input "Resultaten bekijken" at bounding box center [722, 312] width 664 height 33
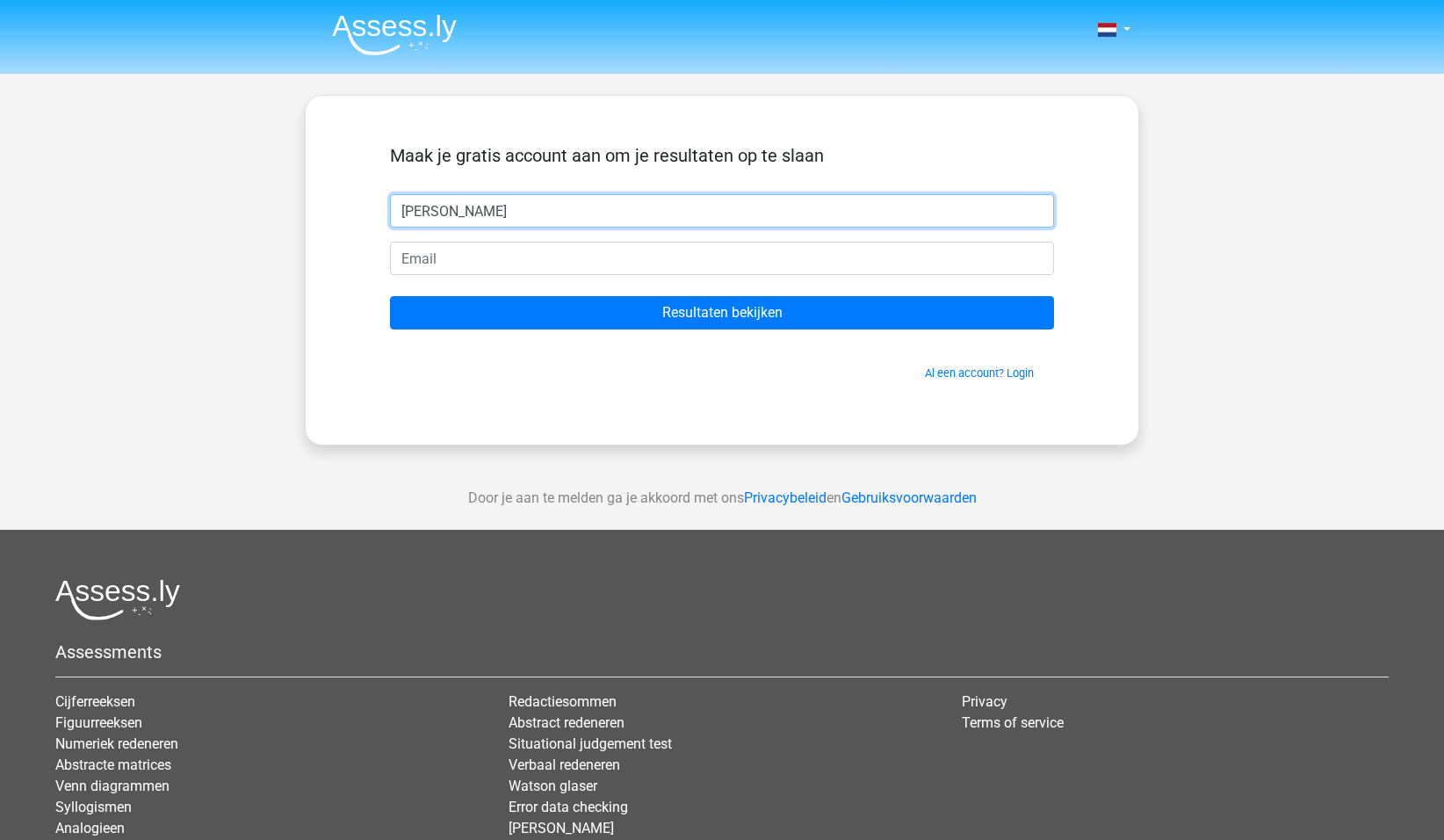
type input "[PERSON_NAME]"
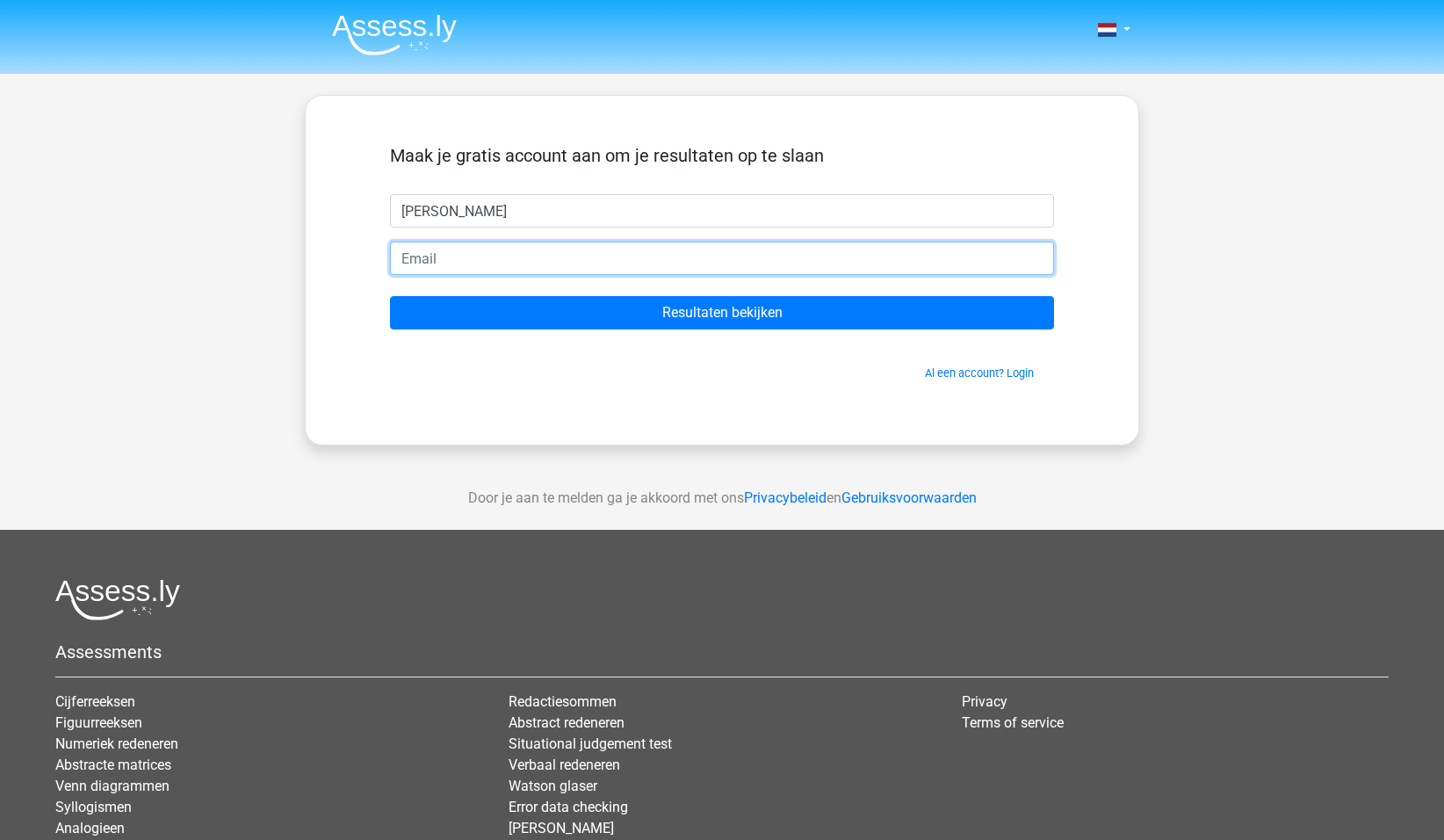
click at [402, 258] on input "email" at bounding box center [722, 258] width 664 height 33
type input "[EMAIL_ADDRESS][DOMAIN_NAME]"
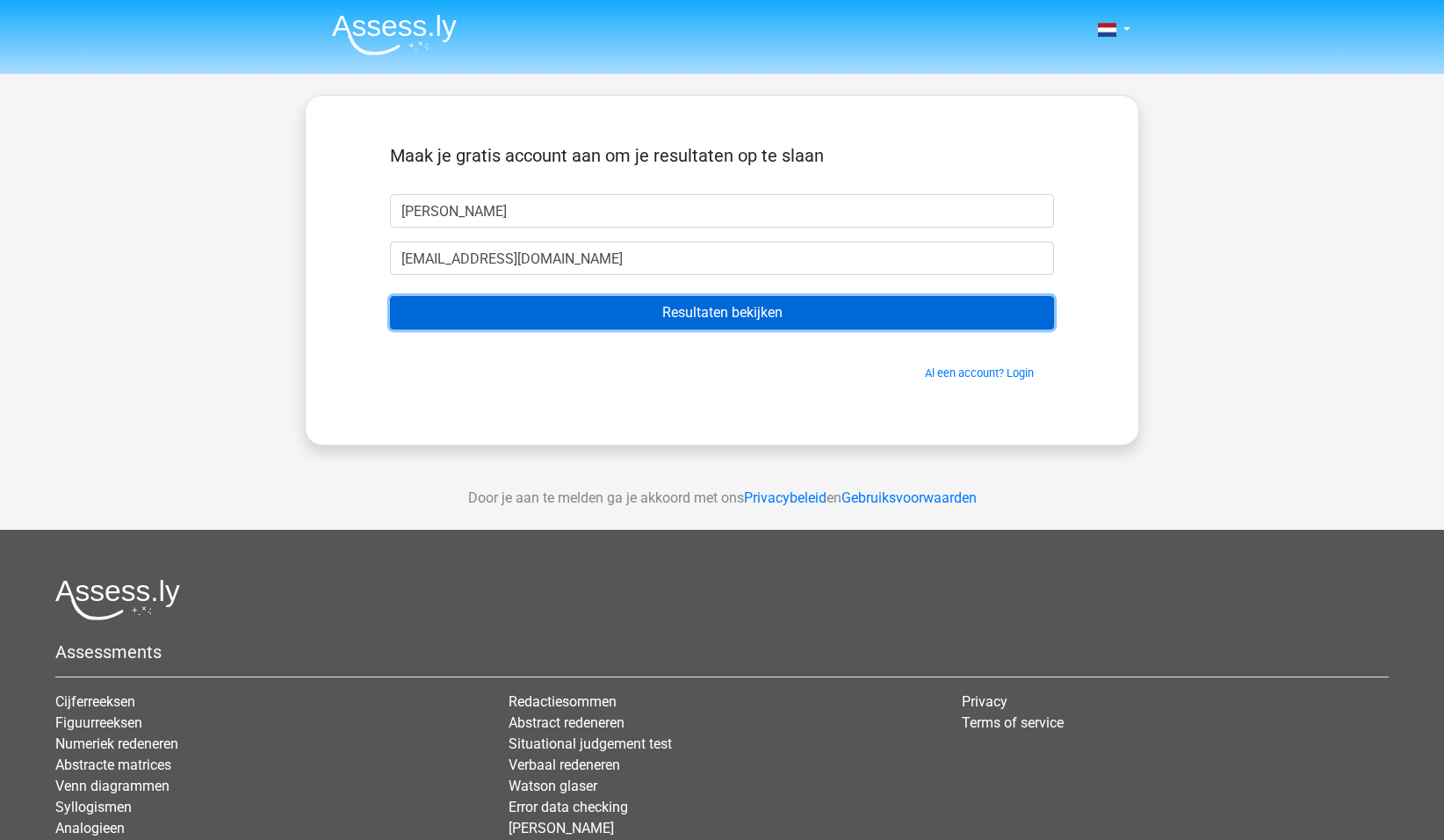
click at [725, 313] on input "Resultaten bekijken" at bounding box center [722, 312] width 664 height 33
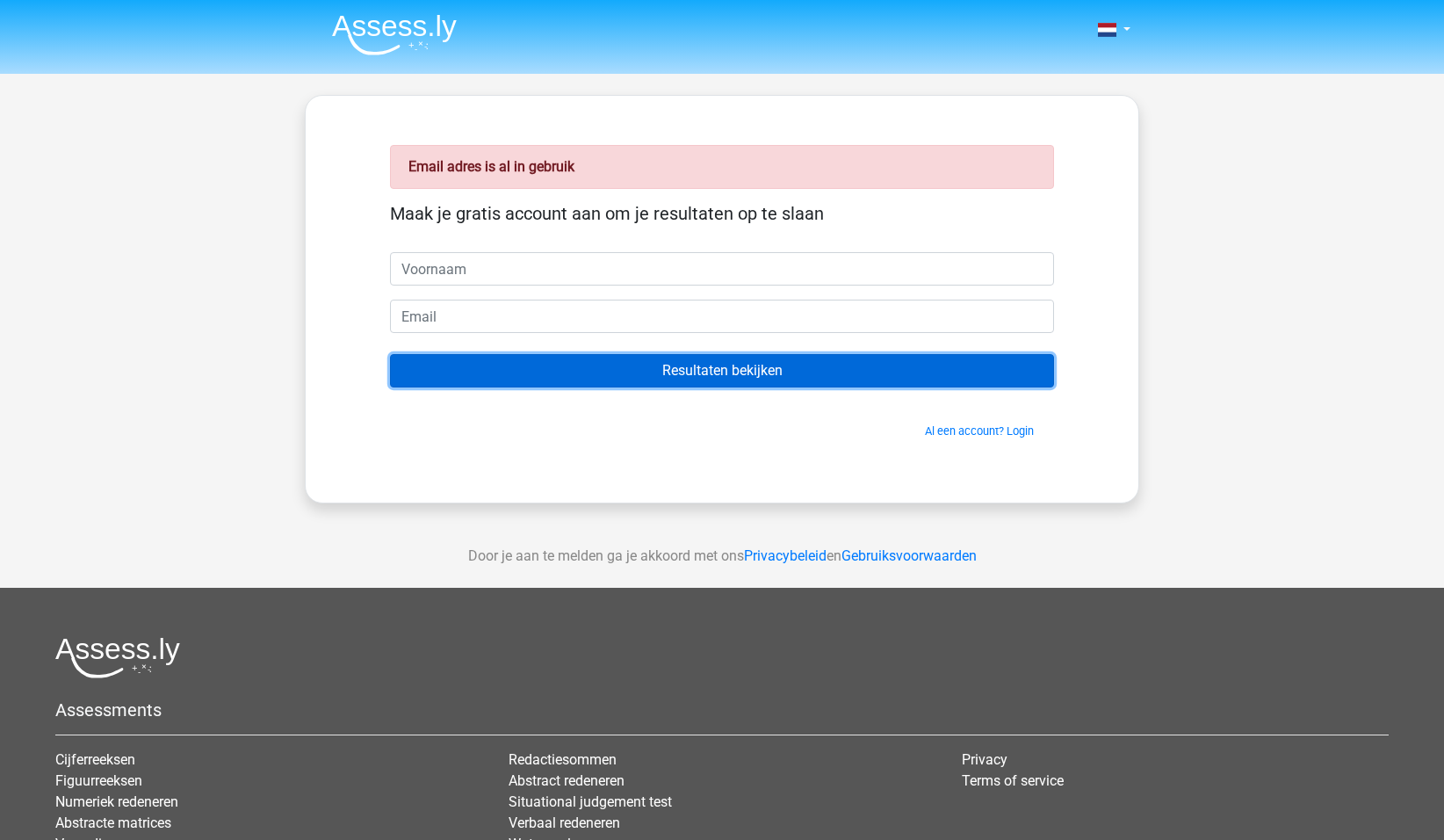
click at [676, 374] on input "Resultaten bekijken" at bounding box center [722, 370] width 664 height 33
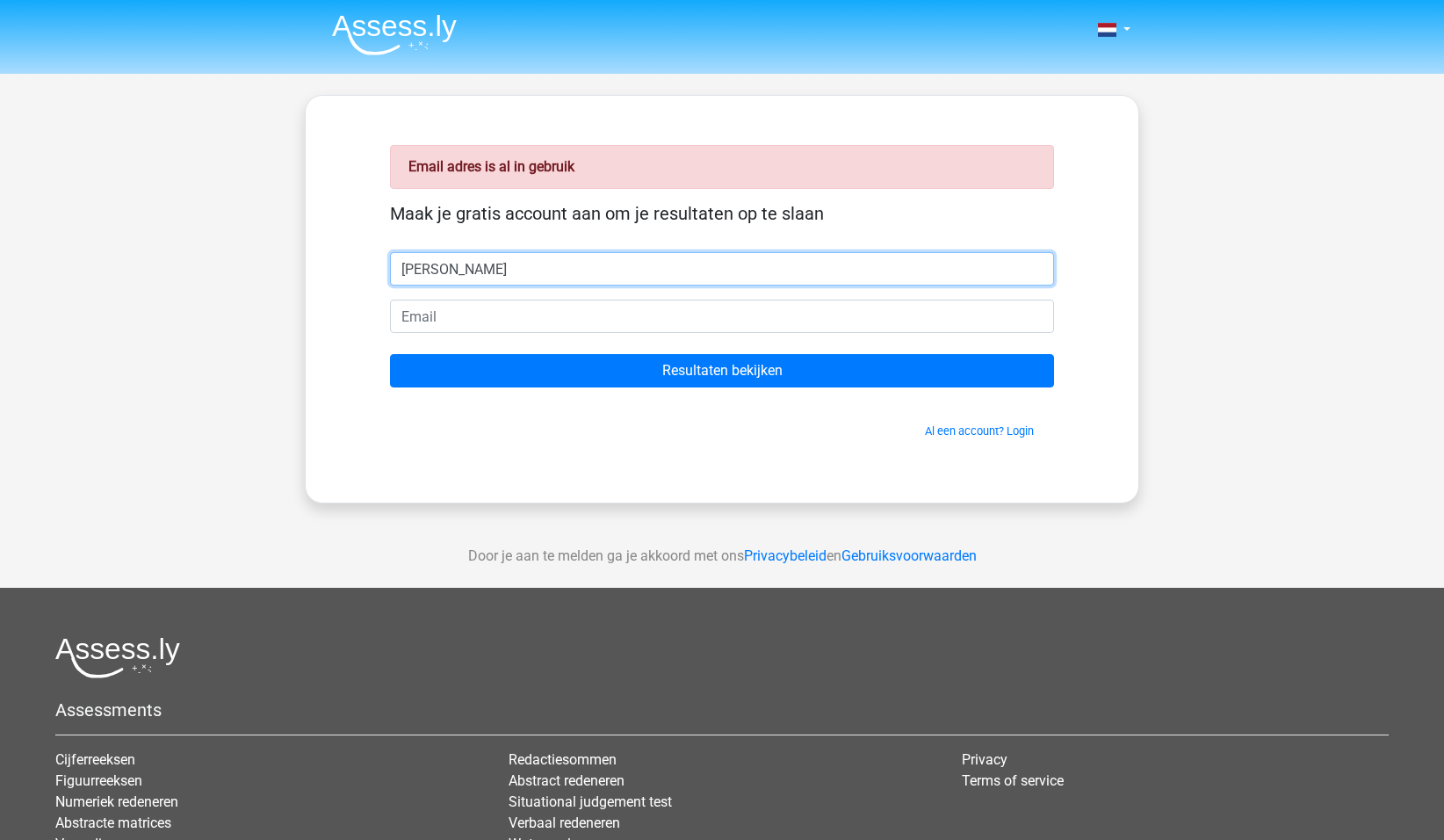
type input "[PERSON_NAME]"
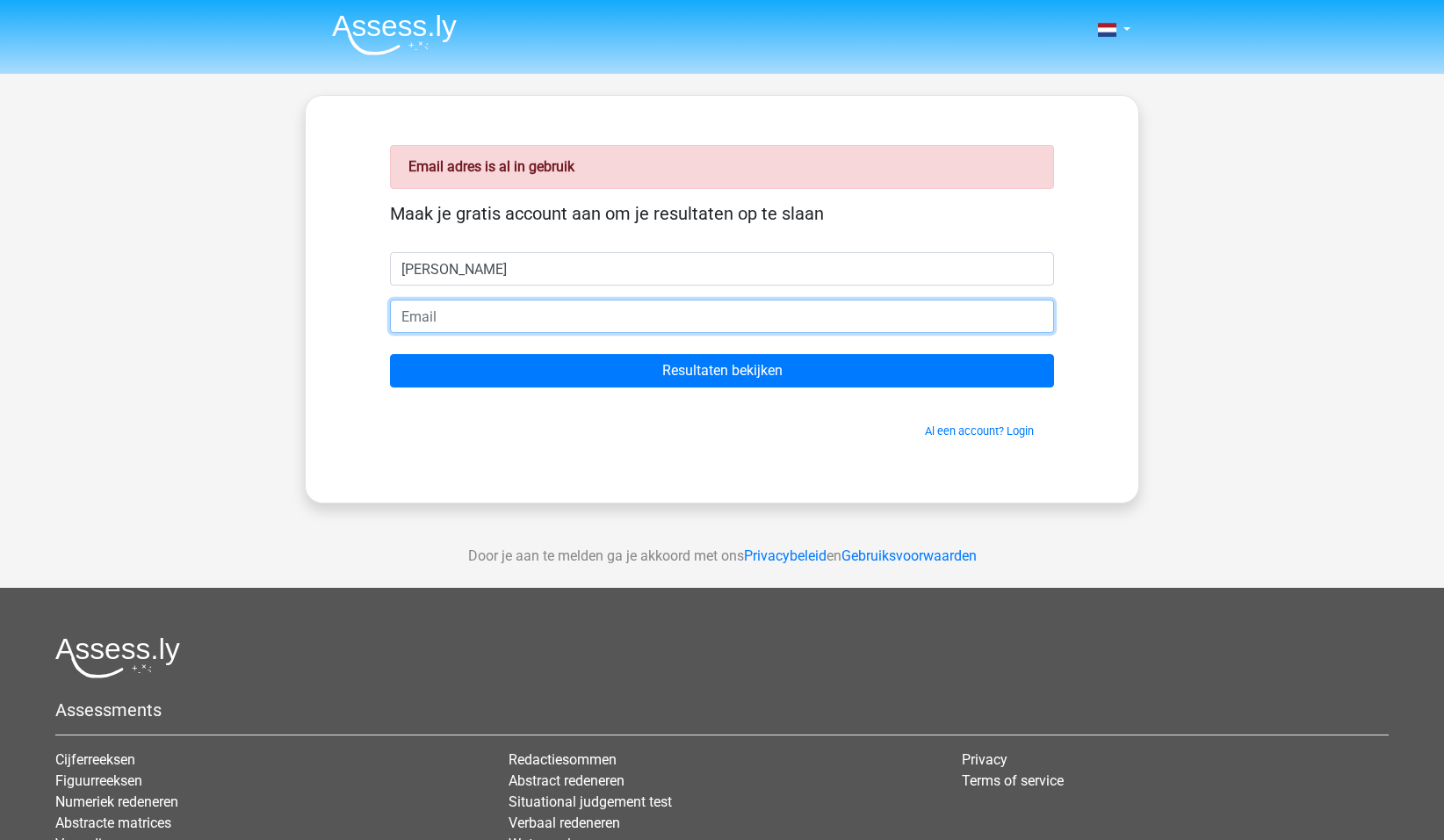
click at [443, 315] on input "email" at bounding box center [722, 316] width 664 height 33
type input "[EMAIL_ADDRESS][DOMAIN_NAME]"
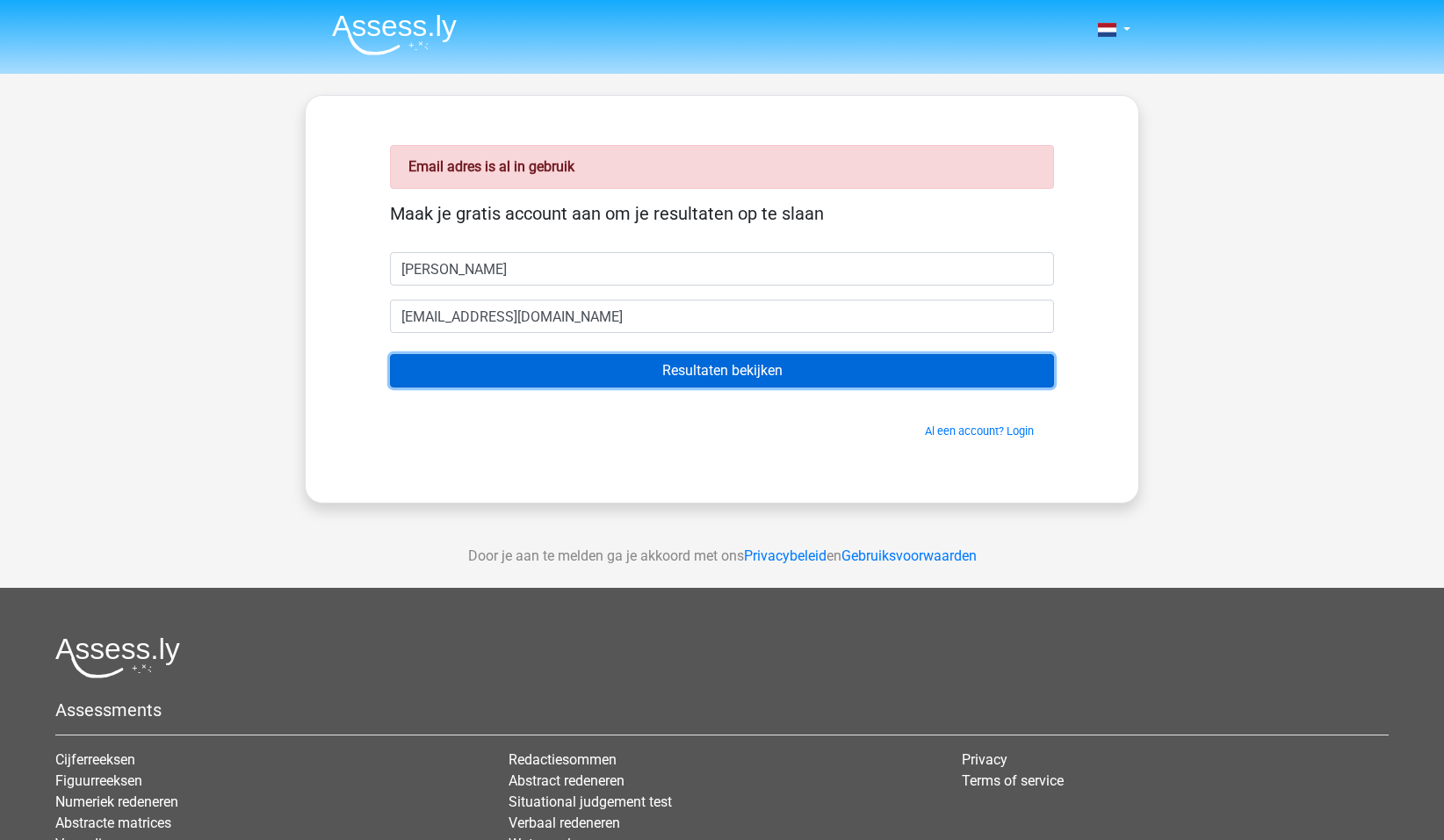
click at [686, 369] on input "Resultaten bekijken" at bounding box center [722, 370] width 664 height 33
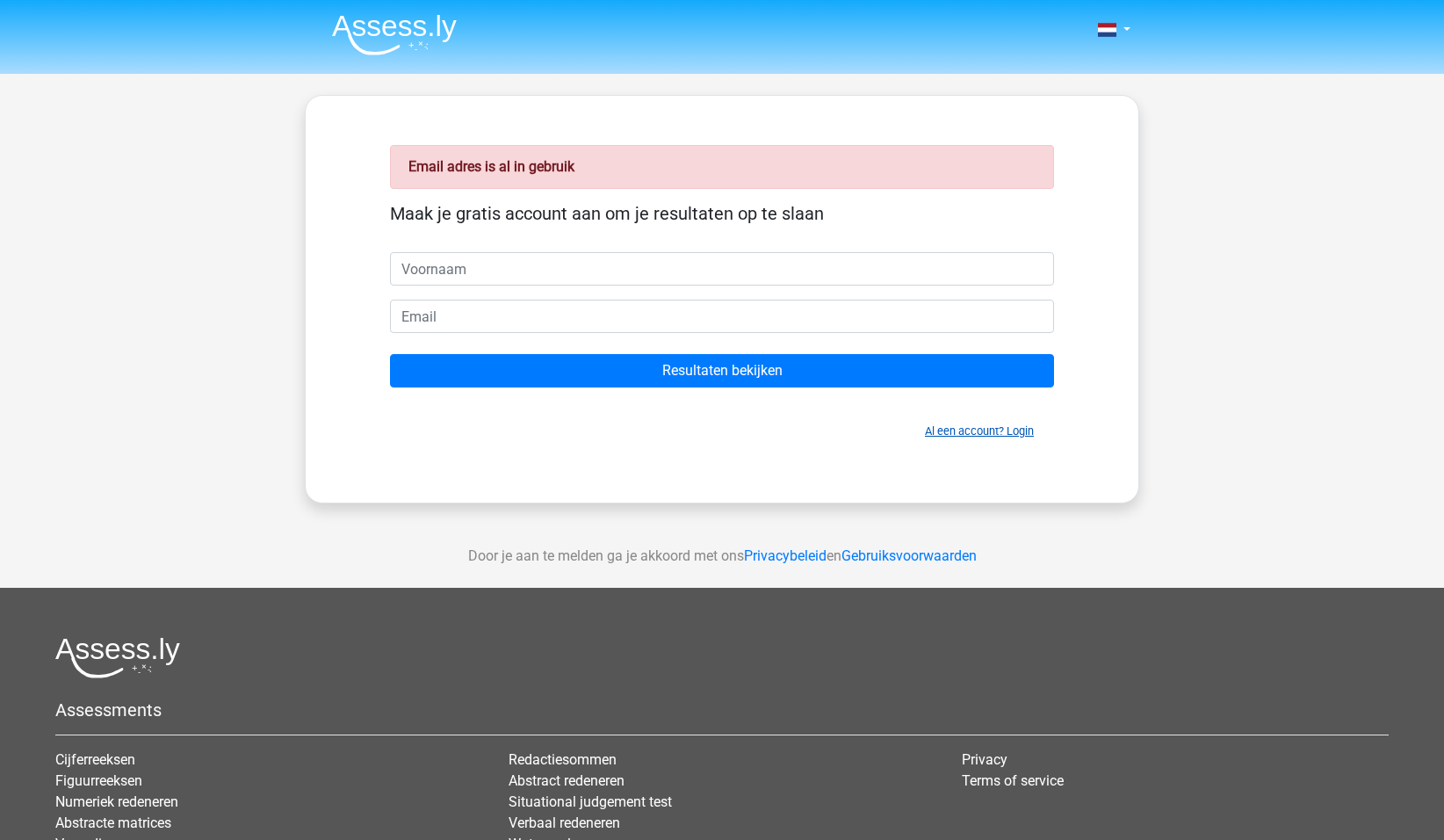
click at [967, 429] on link "Al een account? Login" at bounding box center [979, 431] width 109 height 13
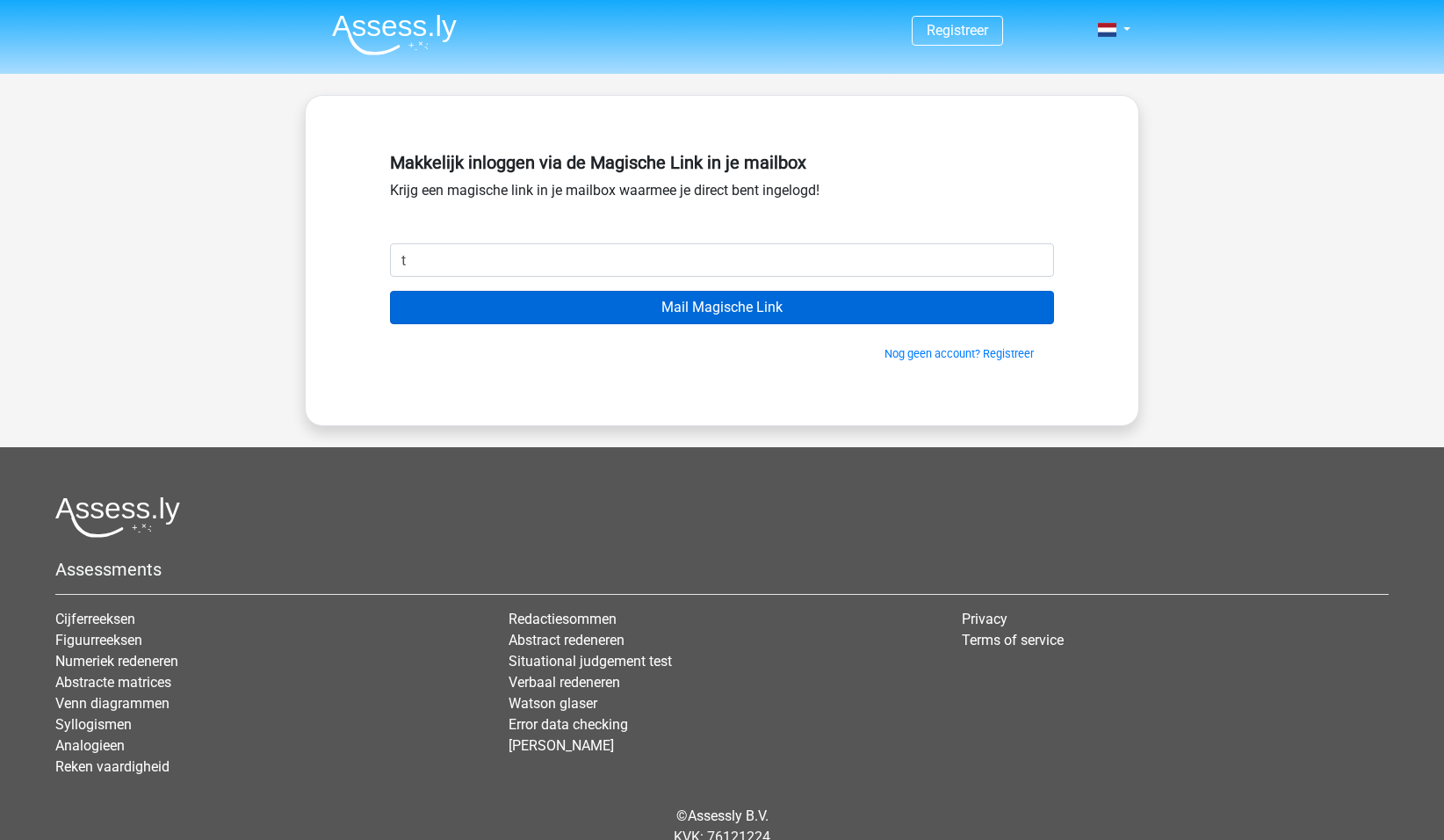
type input "[EMAIL_ADDRESS][DOMAIN_NAME]"
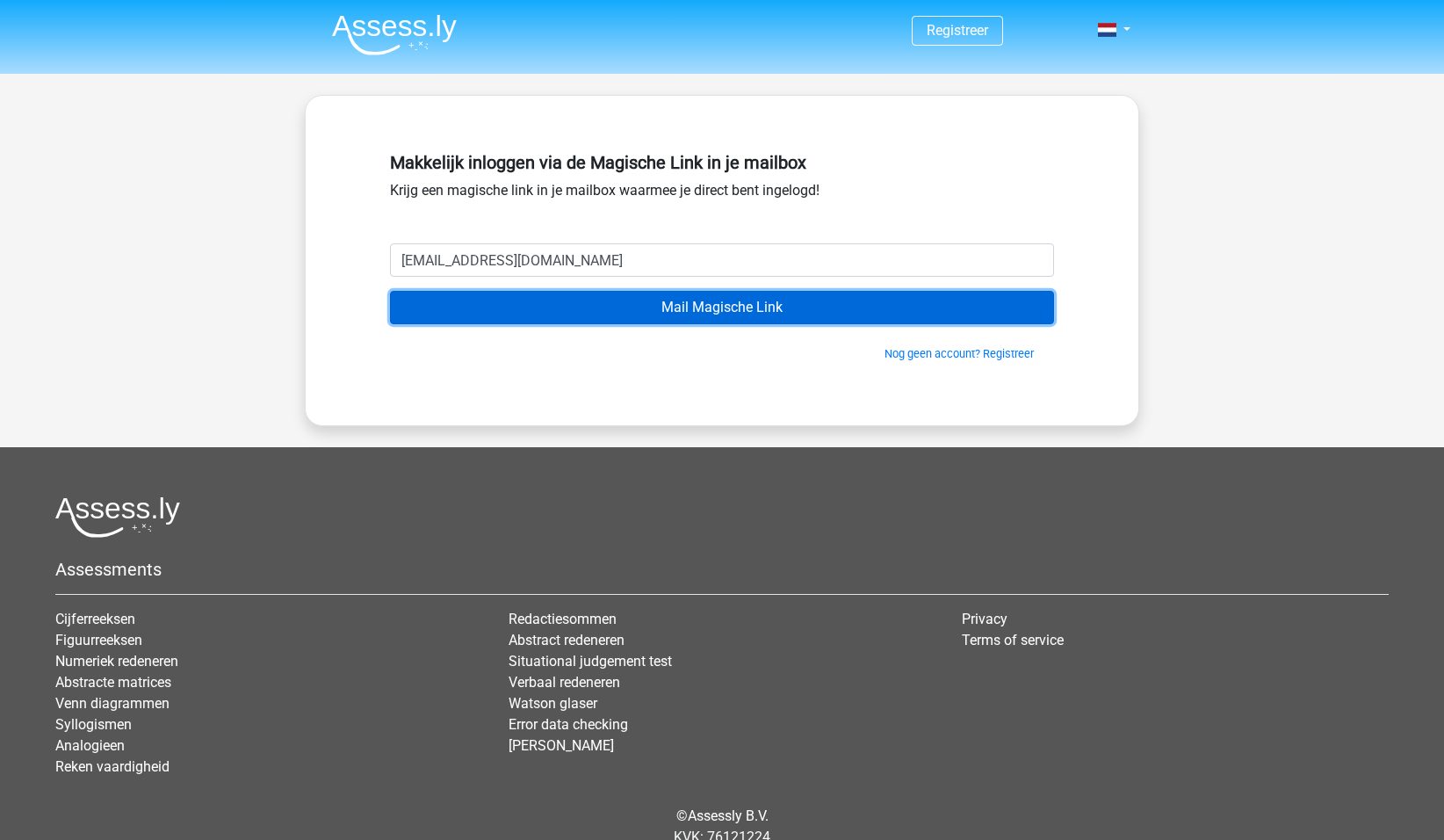
click at [690, 310] on input "Mail Magische Link" at bounding box center [722, 307] width 664 height 33
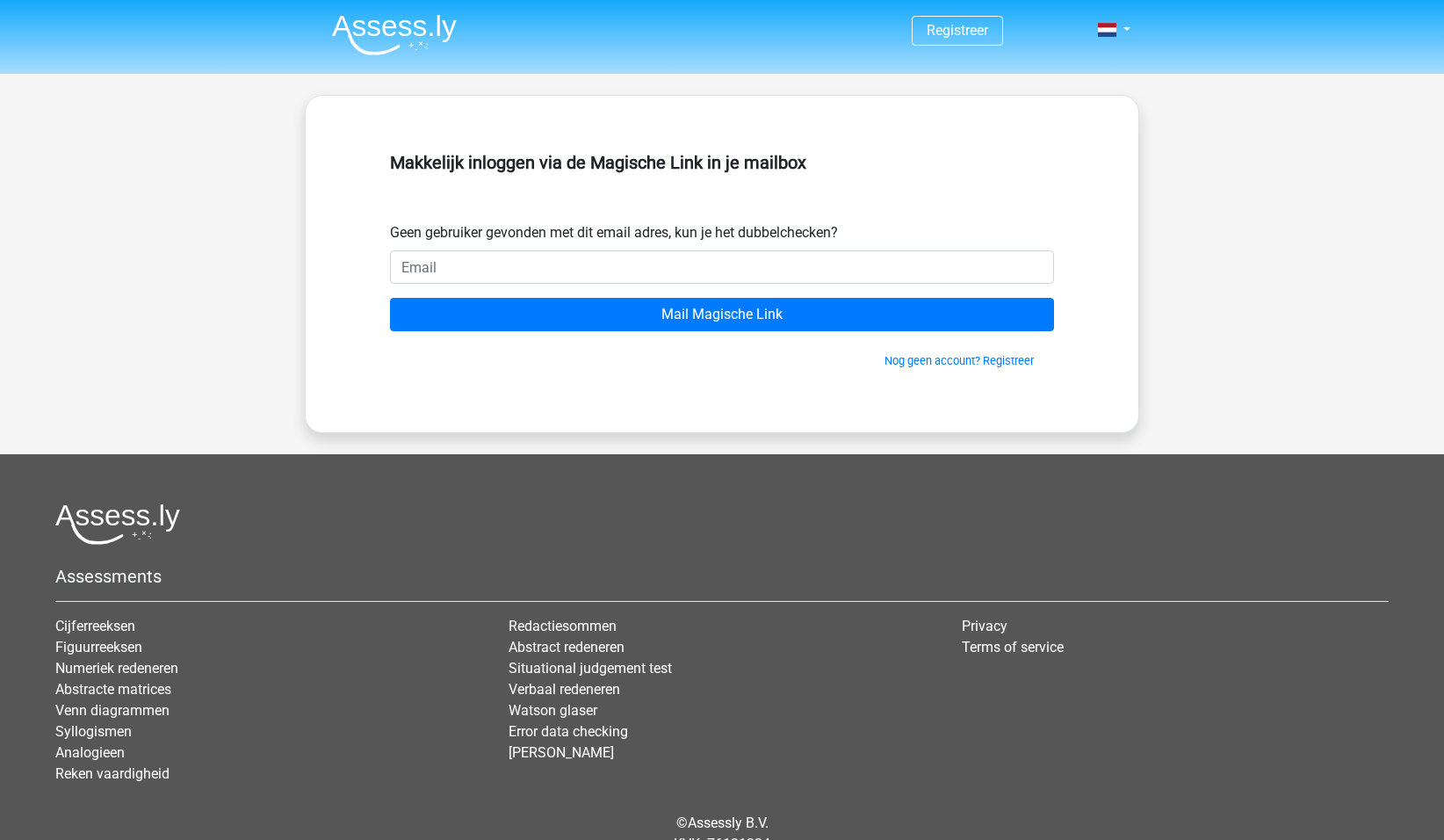
click at [436, 262] on input "email" at bounding box center [722, 266] width 664 height 33
type input "[EMAIL_ADDRESS][DOMAIN_NAME]"
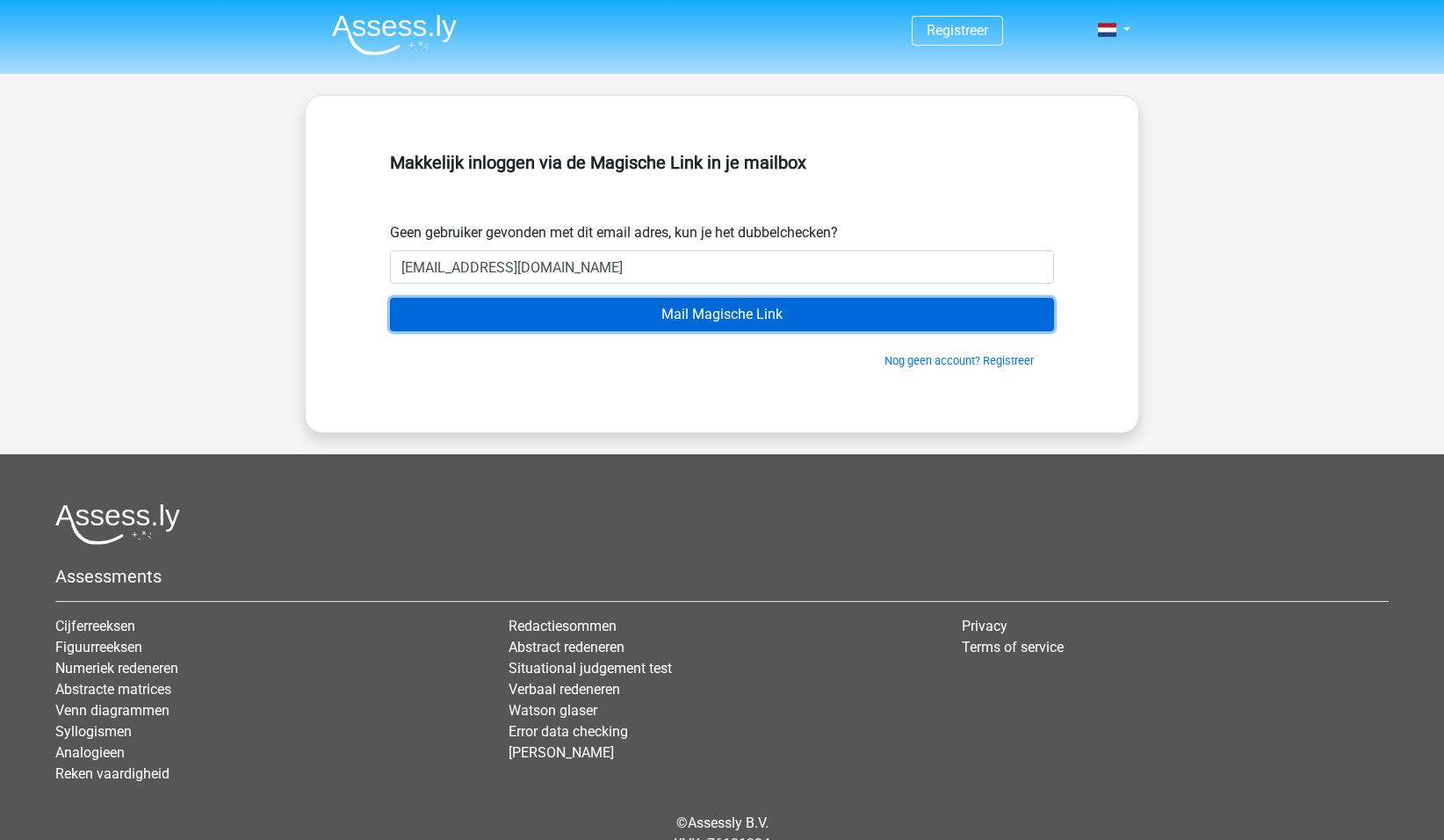
click at [709, 314] on input "Mail Magische Link" at bounding box center [722, 314] width 664 height 33
